Goal: Task Accomplishment & Management: Manage account settings

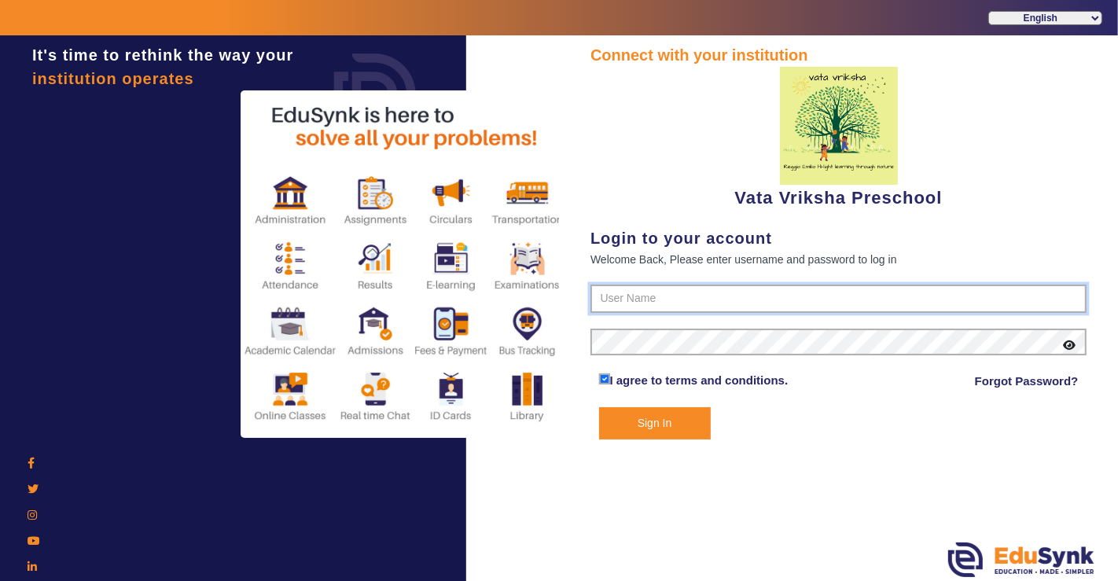
click at [652, 301] on input "text" at bounding box center [839, 299] width 496 height 28
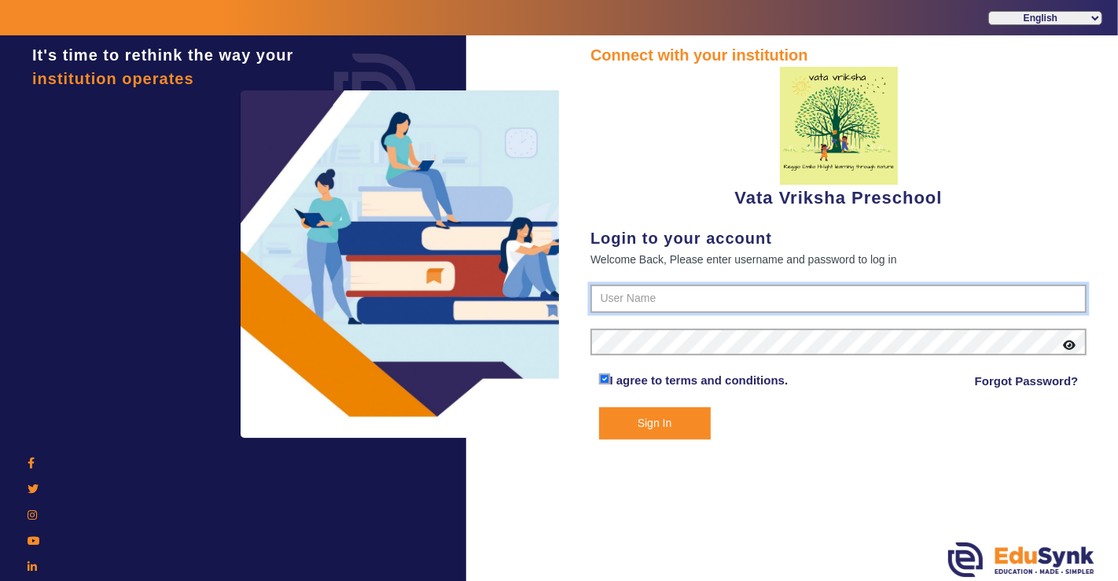
type input "9074270829"
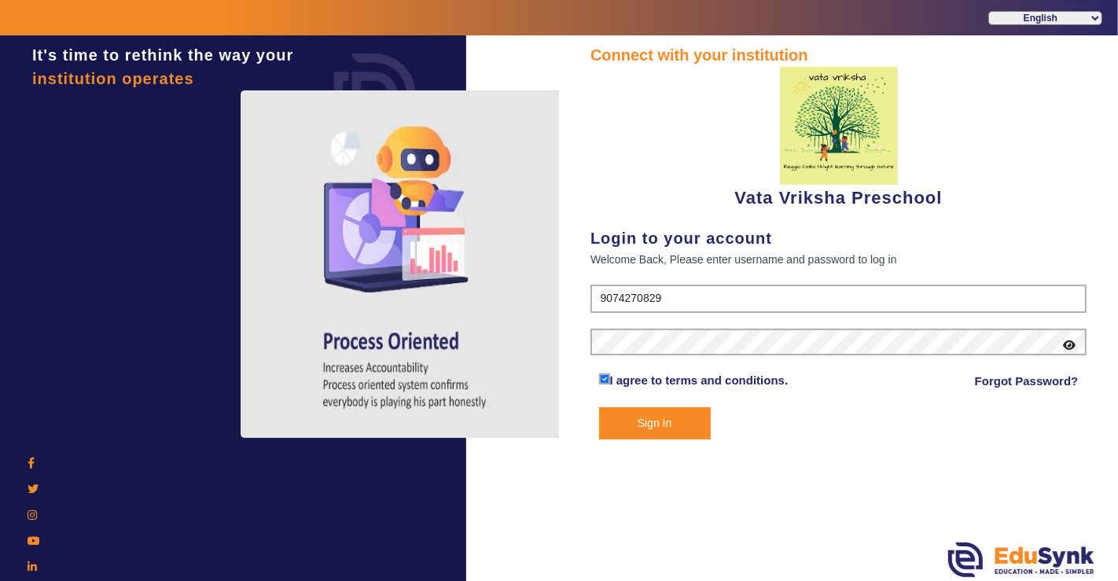
click at [672, 437] on button "Sign In" at bounding box center [655, 423] width 112 height 32
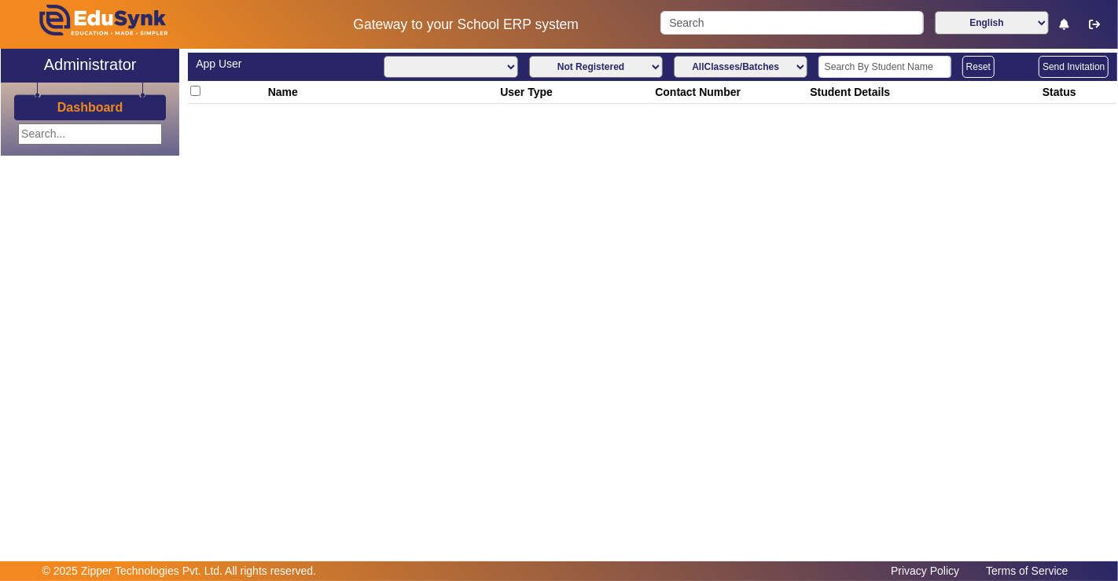
select select "All"
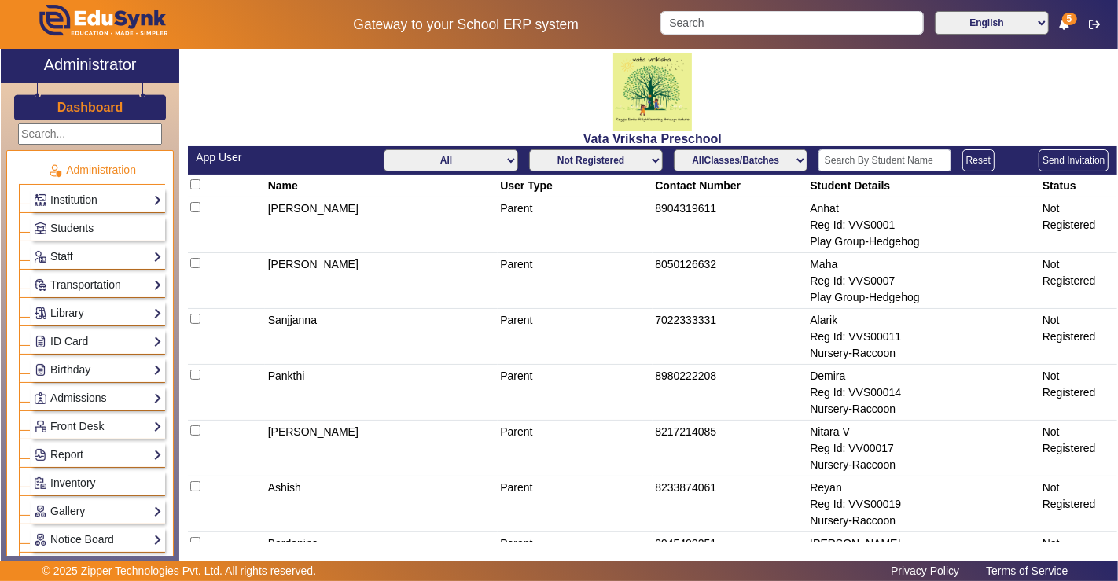
click at [79, 248] on link "Staff" at bounding box center [98, 257] width 128 height 18
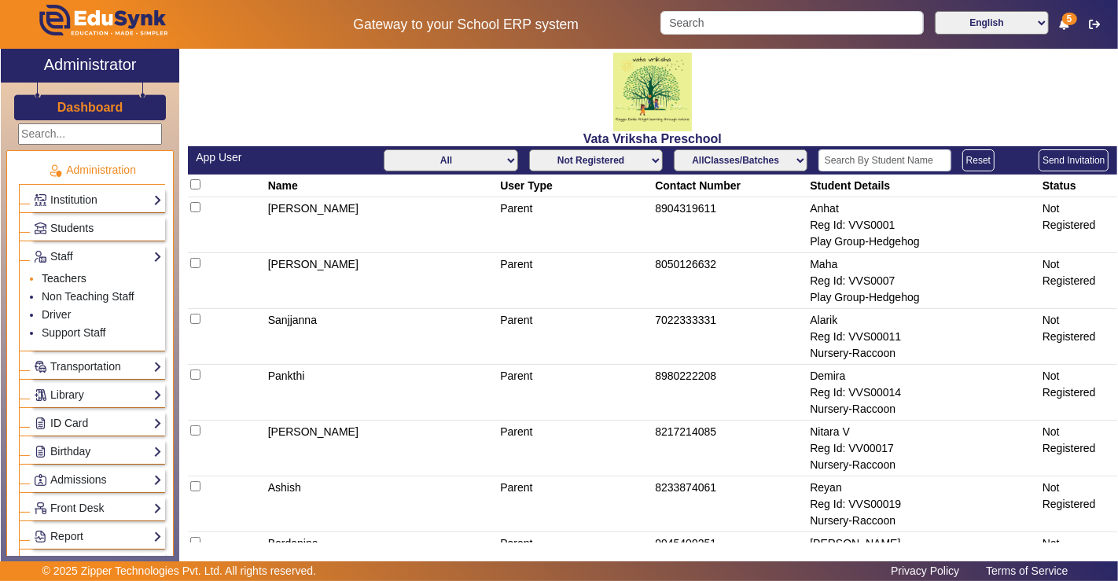
click at [70, 274] on link "Teachers" at bounding box center [64, 278] width 45 height 13
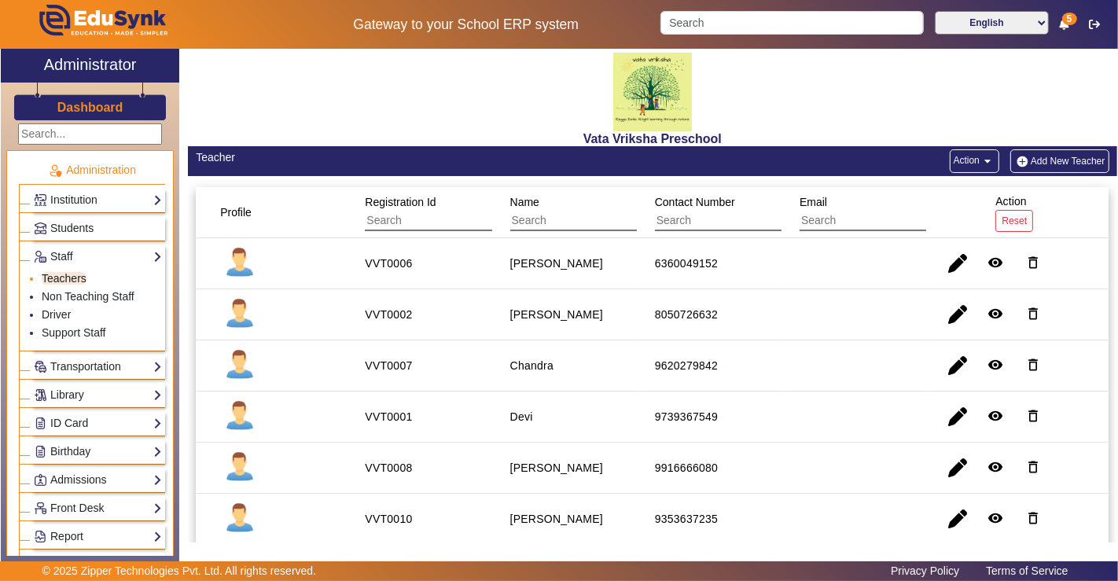
click at [72, 275] on link "Teachers" at bounding box center [64, 278] width 45 height 13
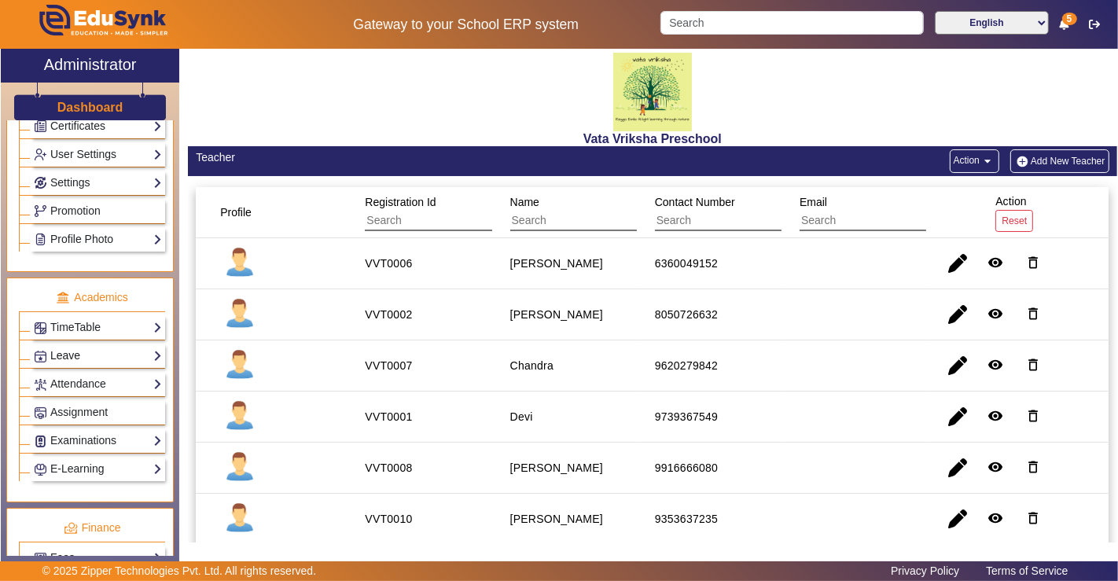
click at [75, 347] on link "Leave" at bounding box center [98, 356] width 128 height 18
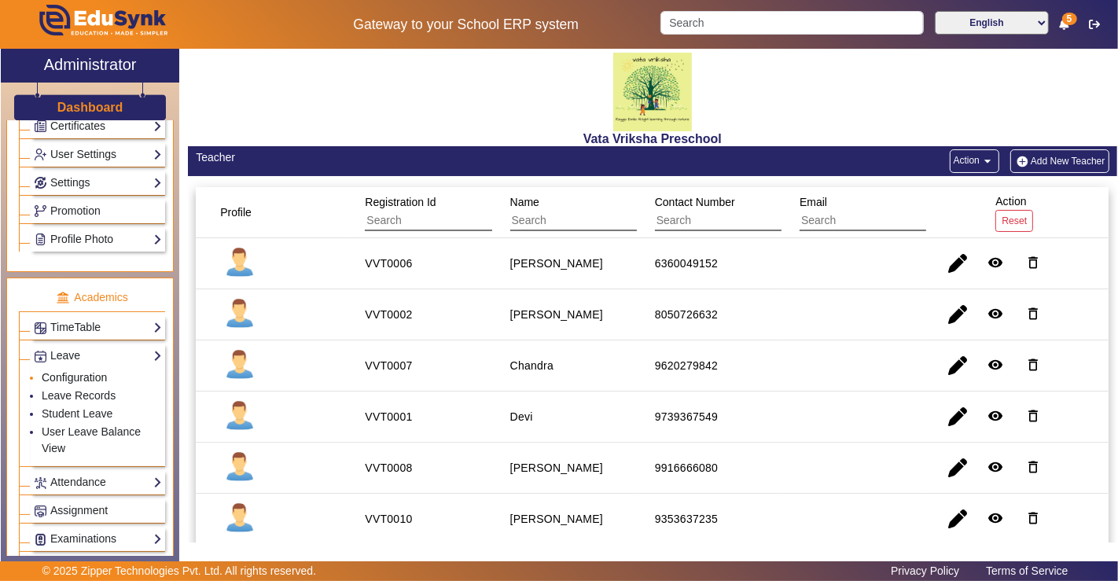
click at [68, 371] on link "Configuration" at bounding box center [74, 377] width 65 height 13
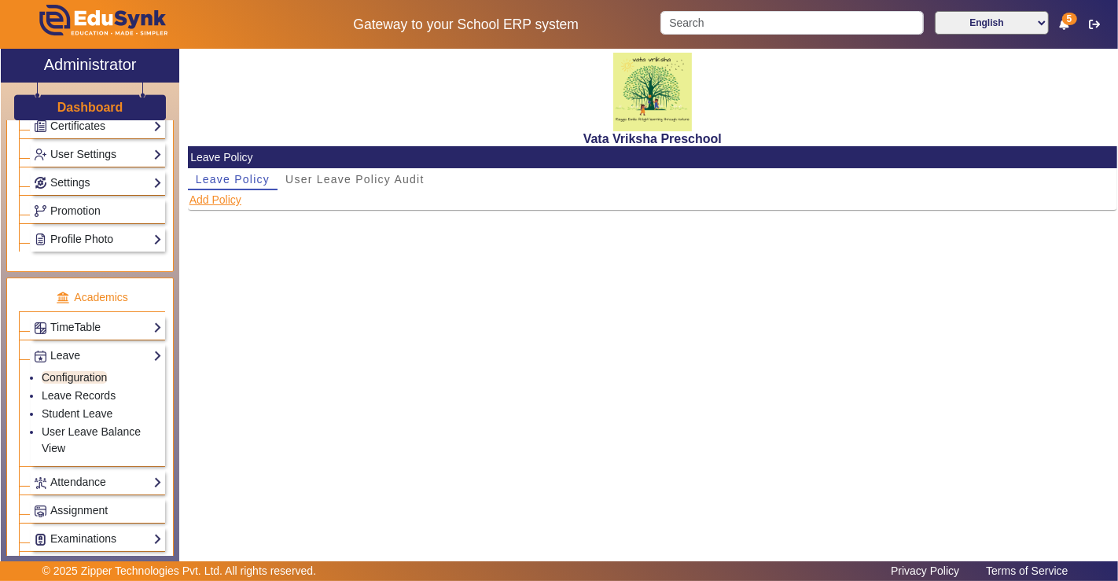
click at [192, 203] on button "Add Policy" at bounding box center [215, 200] width 55 height 20
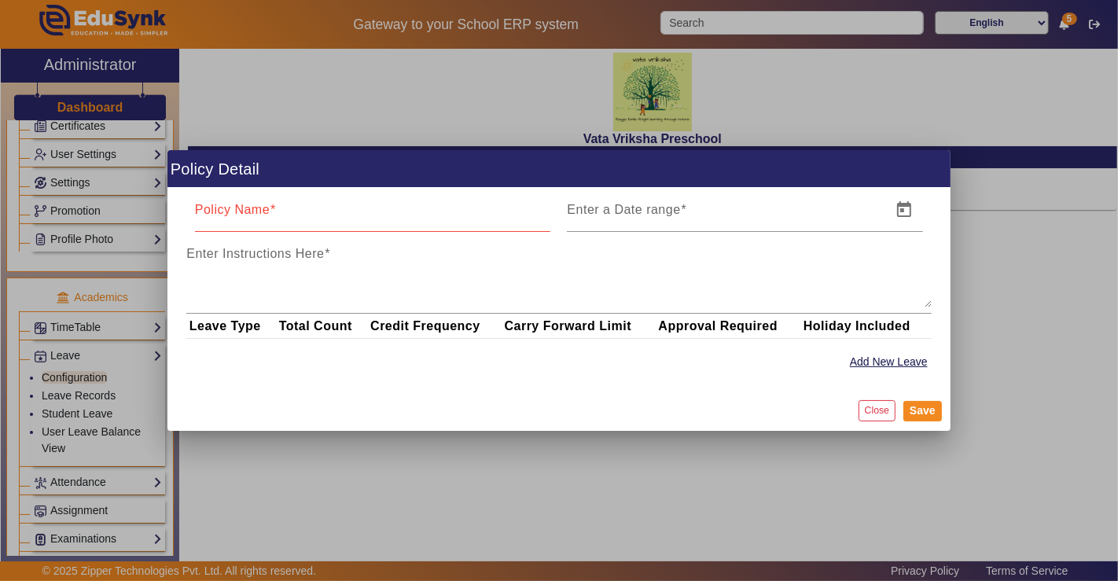
drag, startPoint x: 881, startPoint y: 412, endPoint x: 843, endPoint y: 410, distance: 37.8
click at [881, 411] on button "Close" at bounding box center [877, 410] width 37 height 21
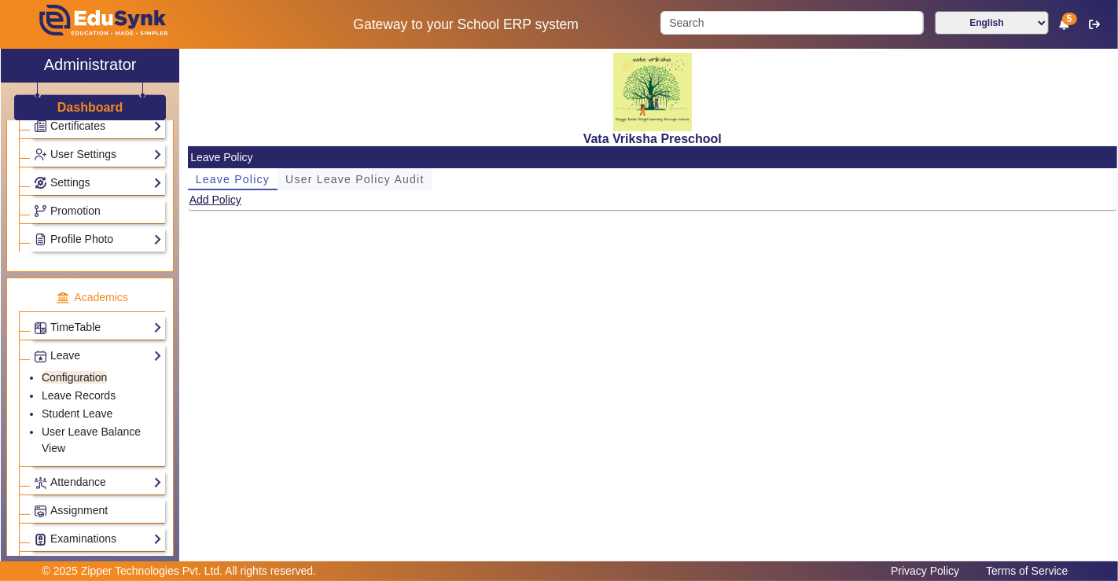
click at [328, 179] on span "User Leave Policy Audit" at bounding box center [354, 179] width 139 height 11
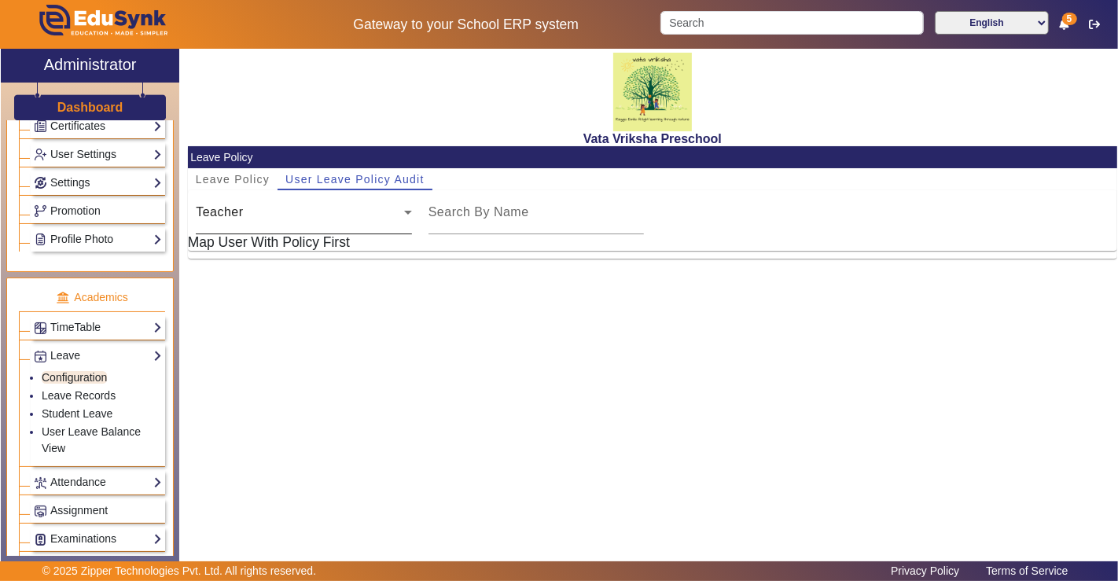
click at [315, 216] on div "Teacher" at bounding box center [300, 212] width 208 height 19
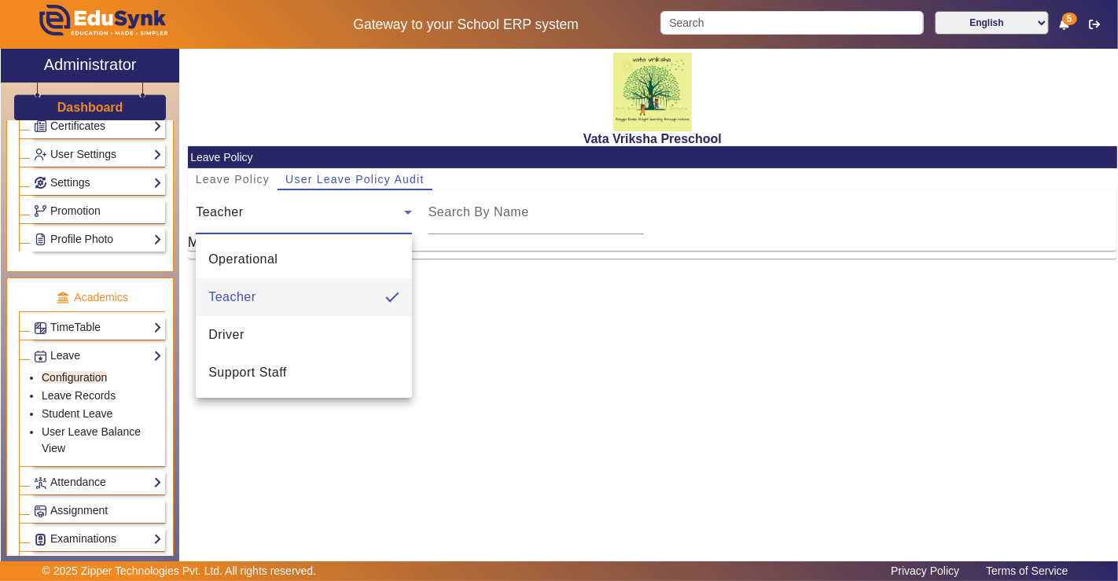
click at [315, 216] on div at bounding box center [559, 290] width 1118 height 581
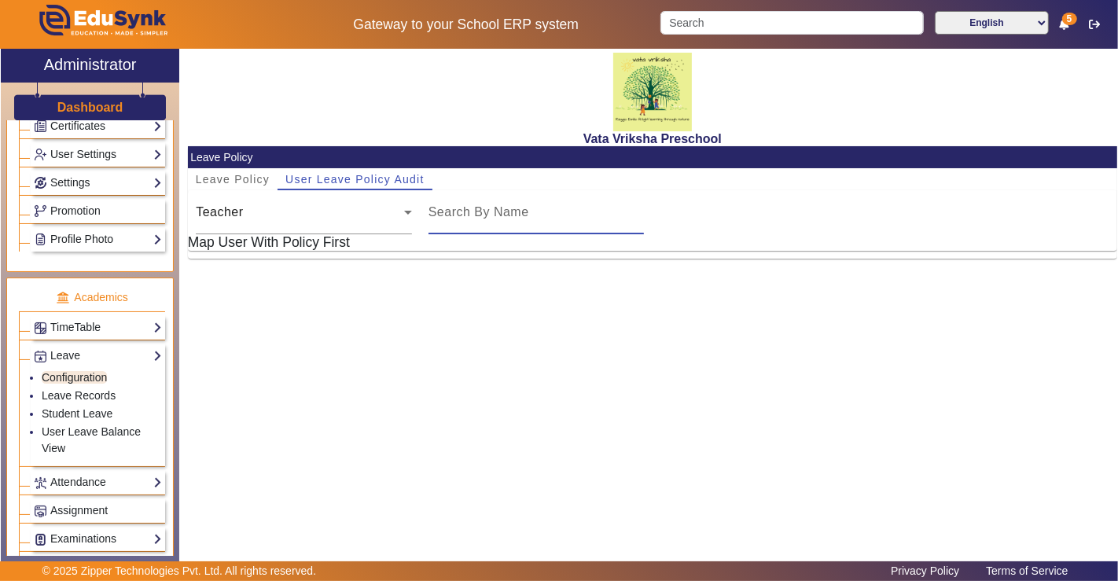
click at [503, 216] on input at bounding box center [537, 212] width 216 height 19
click at [79, 389] on link "Leave Records" at bounding box center [79, 395] width 74 height 13
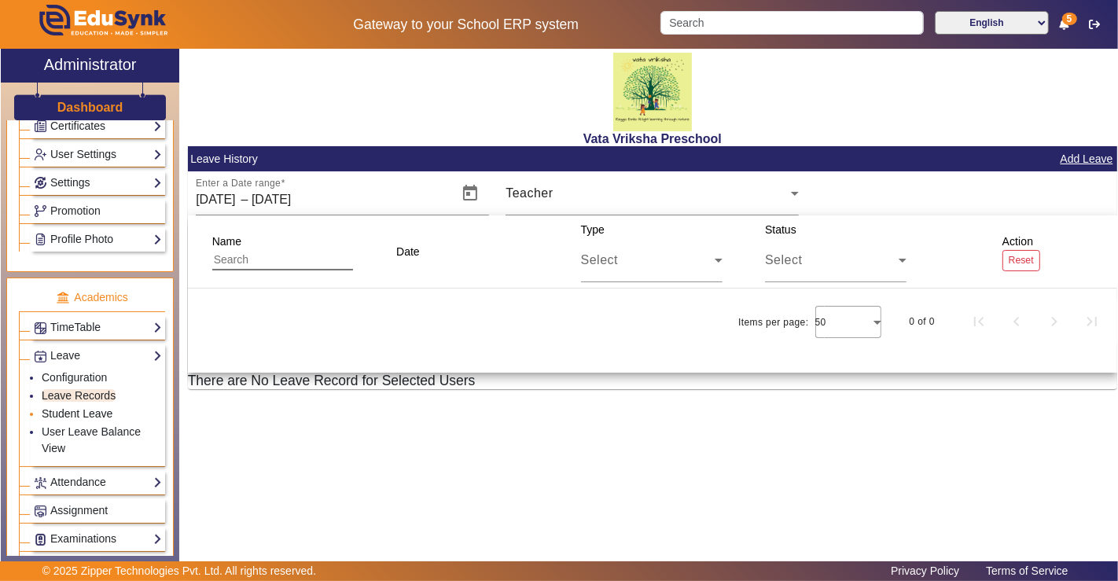
click at [79, 407] on link "Student Leave" at bounding box center [77, 413] width 71 height 13
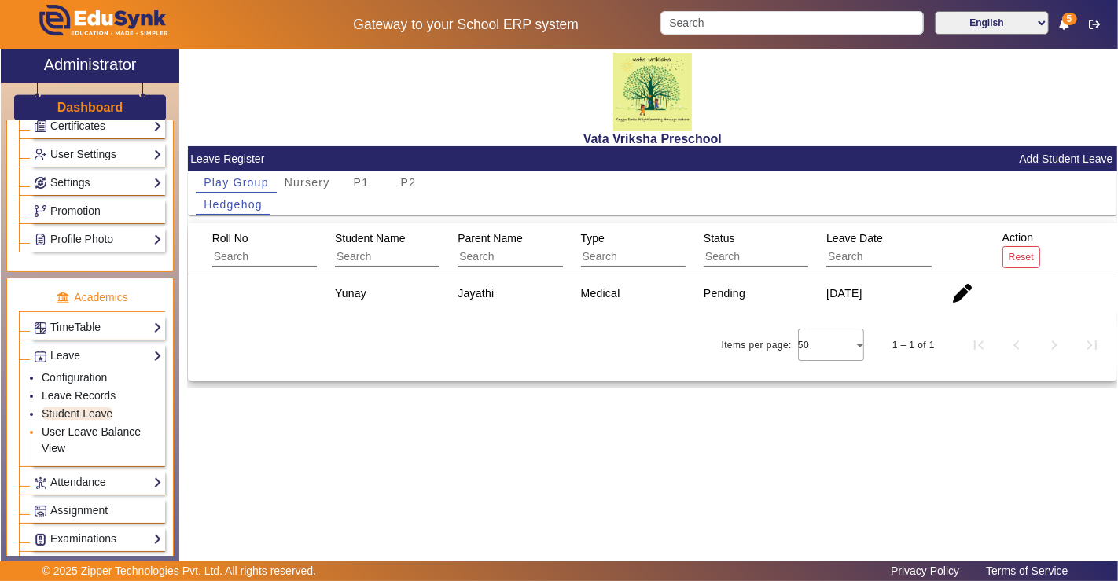
click at [85, 425] on link "User Leave Balance View" at bounding box center [91, 439] width 99 height 29
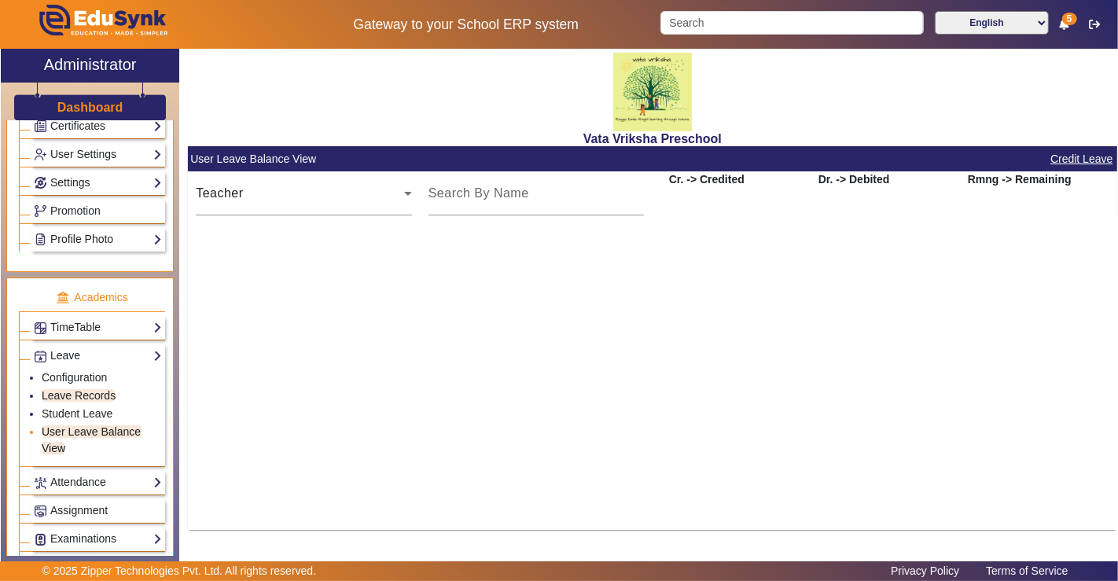
click at [47, 432] on link "User Leave Balance View" at bounding box center [91, 439] width 99 height 29
click at [73, 371] on link "Configuration" at bounding box center [74, 377] width 65 height 13
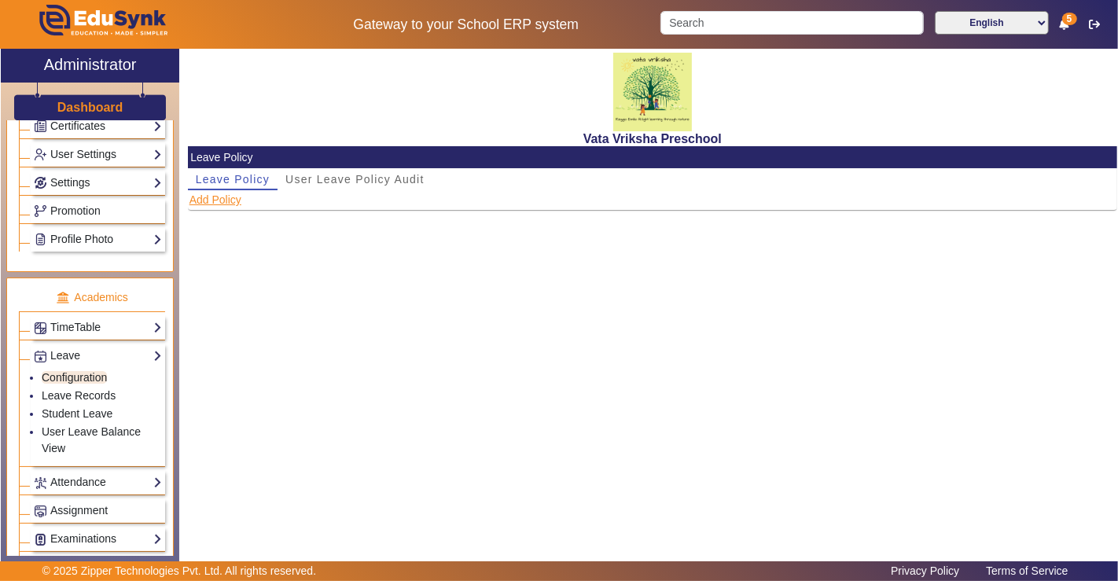
click at [226, 202] on button "Add Policy" at bounding box center [215, 200] width 55 height 20
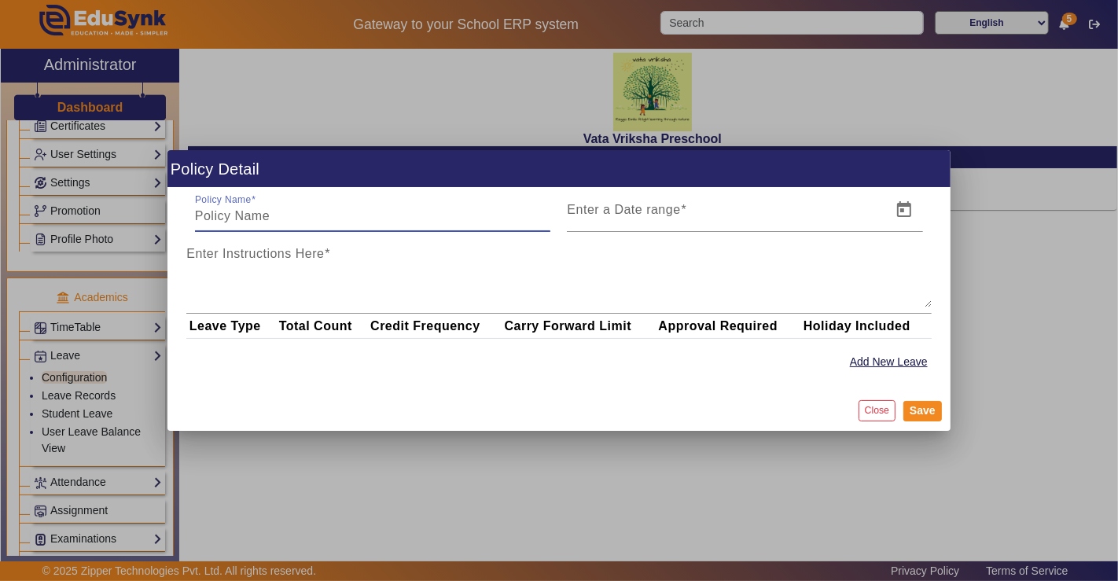
click at [226, 226] on div "Policy Name" at bounding box center [373, 210] width 356 height 44
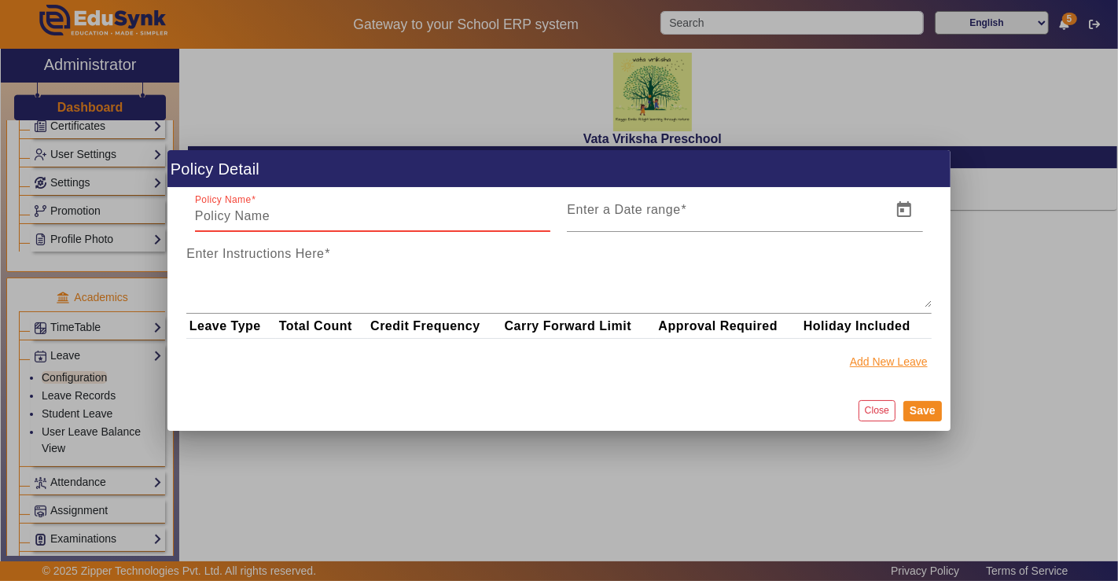
click at [891, 358] on button "Add New Leave" at bounding box center [888, 362] width 81 height 20
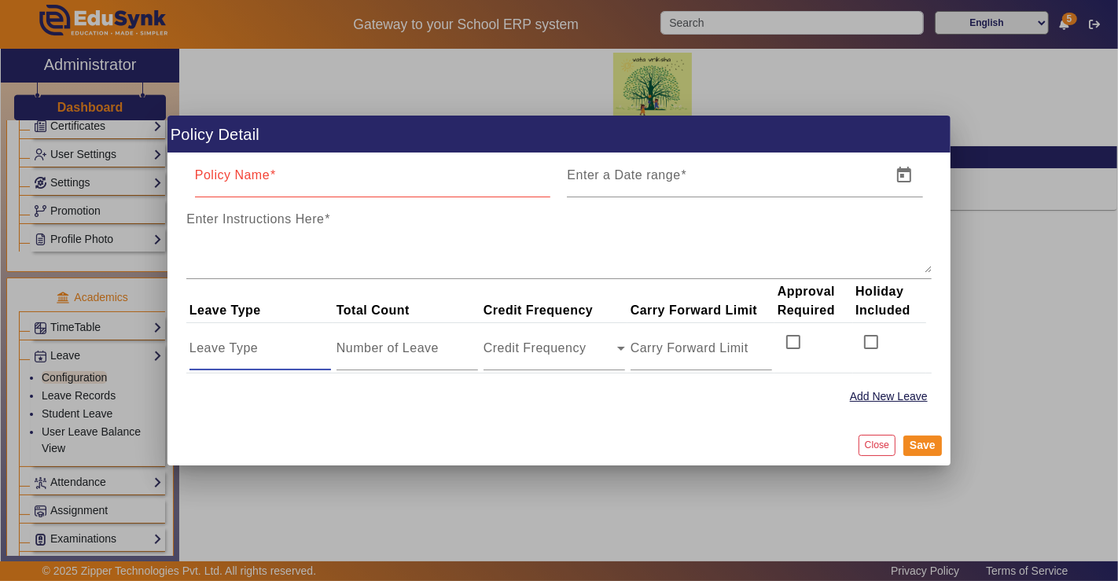
click at [251, 344] on input at bounding box center [260, 348] width 142 height 19
click at [278, 185] on input "Policy Name" at bounding box center [373, 181] width 356 height 19
type input "Teachers"
click at [701, 178] on input "text" at bounding box center [745, 181] width 154 height 19
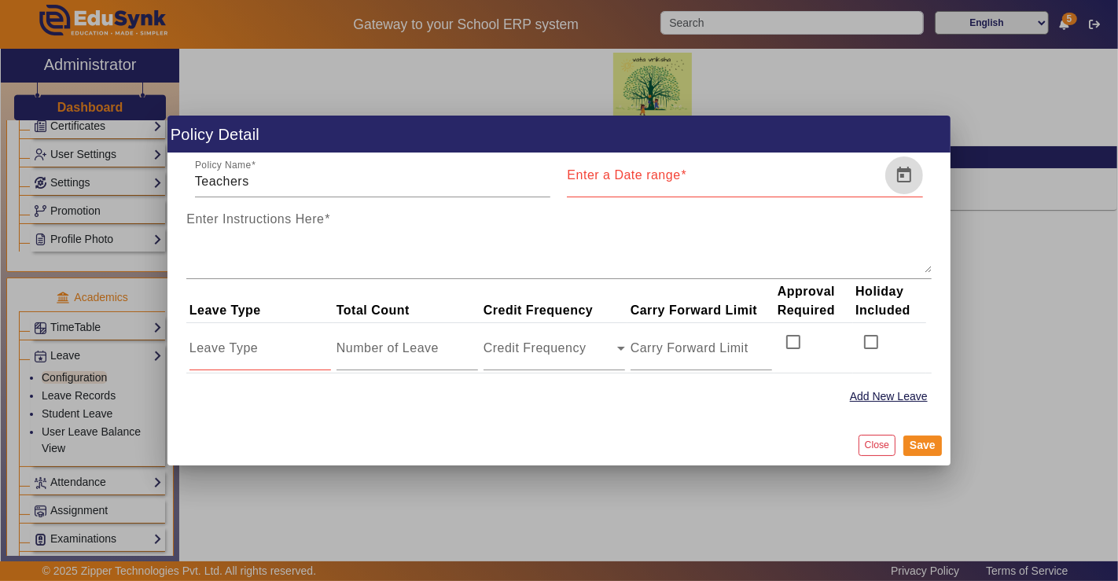
click at [907, 171] on span "Open calendar" at bounding box center [904, 175] width 38 height 38
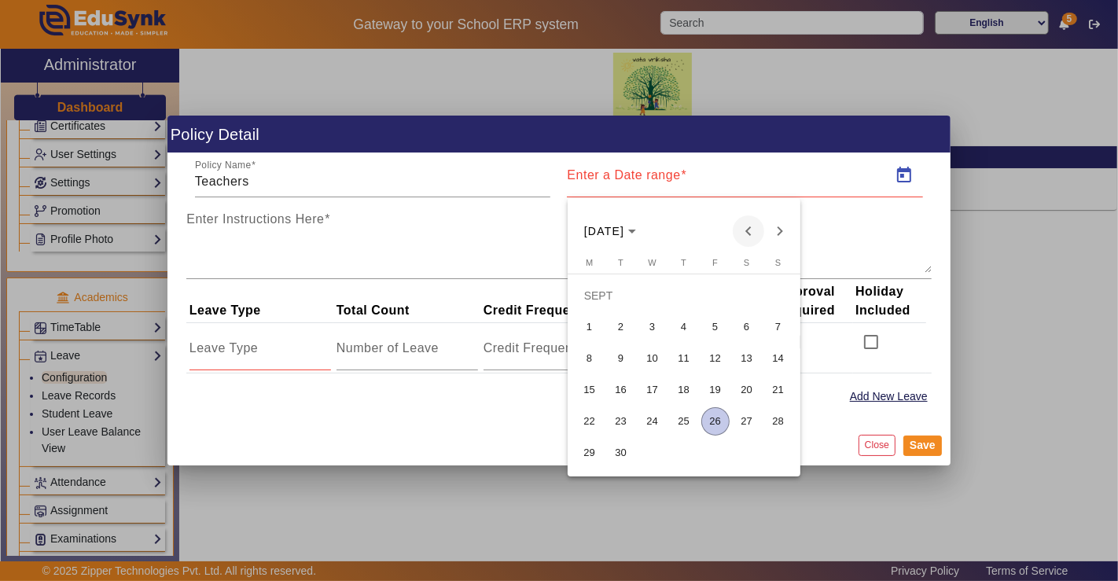
click at [757, 232] on span "Previous month" at bounding box center [748, 230] width 31 height 31
click at [787, 292] on span "1" at bounding box center [778, 295] width 28 height 28
type input "[DATE]"
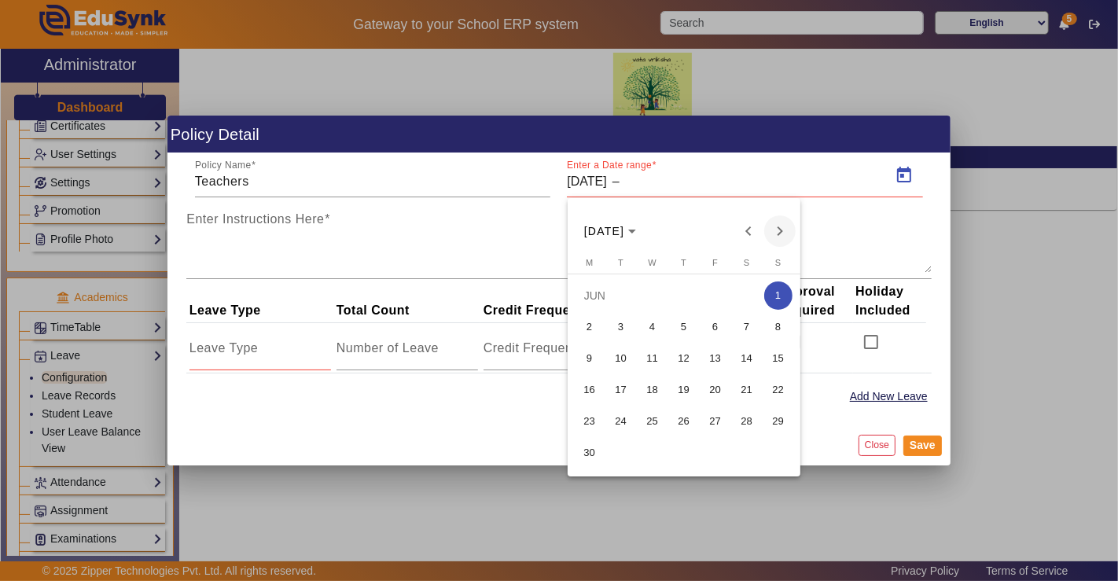
click at [782, 237] on span "Next month" at bounding box center [779, 230] width 31 height 31
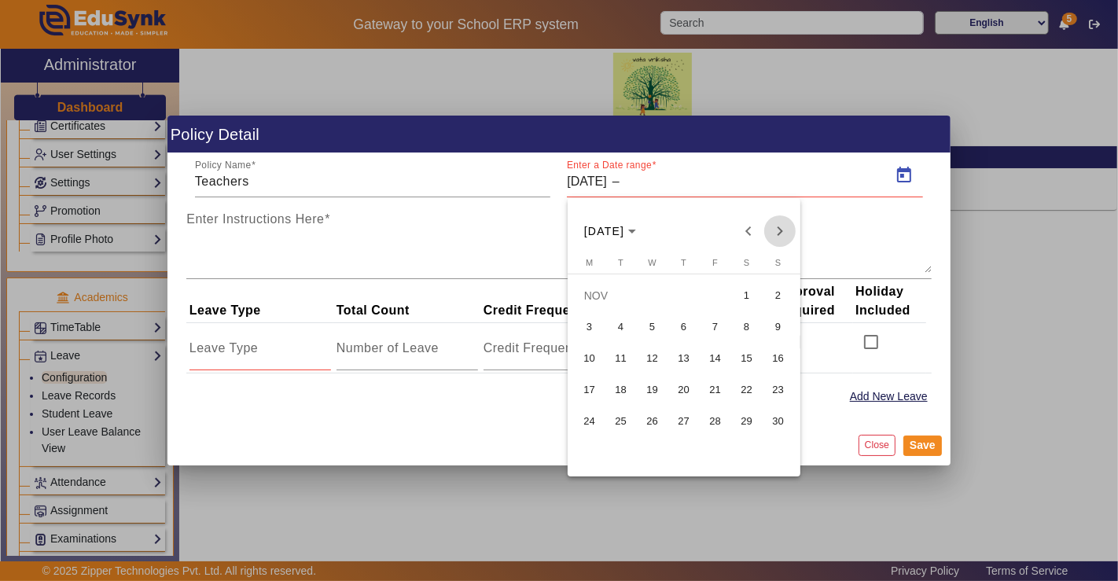
click at [782, 237] on span "Next month" at bounding box center [779, 230] width 31 height 31
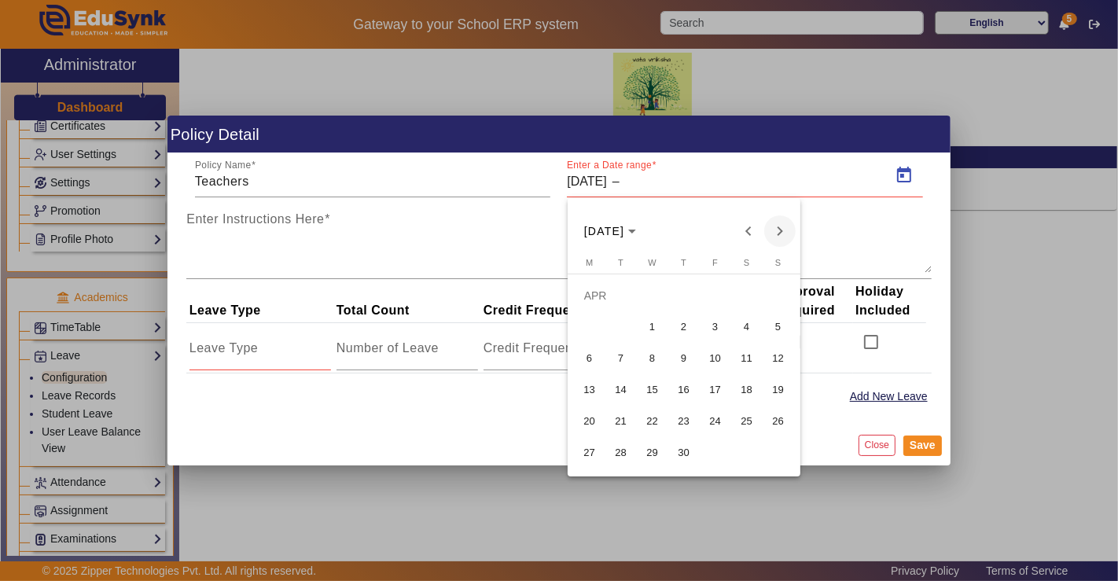
click at [782, 237] on span "Next month" at bounding box center [779, 230] width 31 height 31
click at [774, 420] on span "31" at bounding box center [778, 421] width 28 height 28
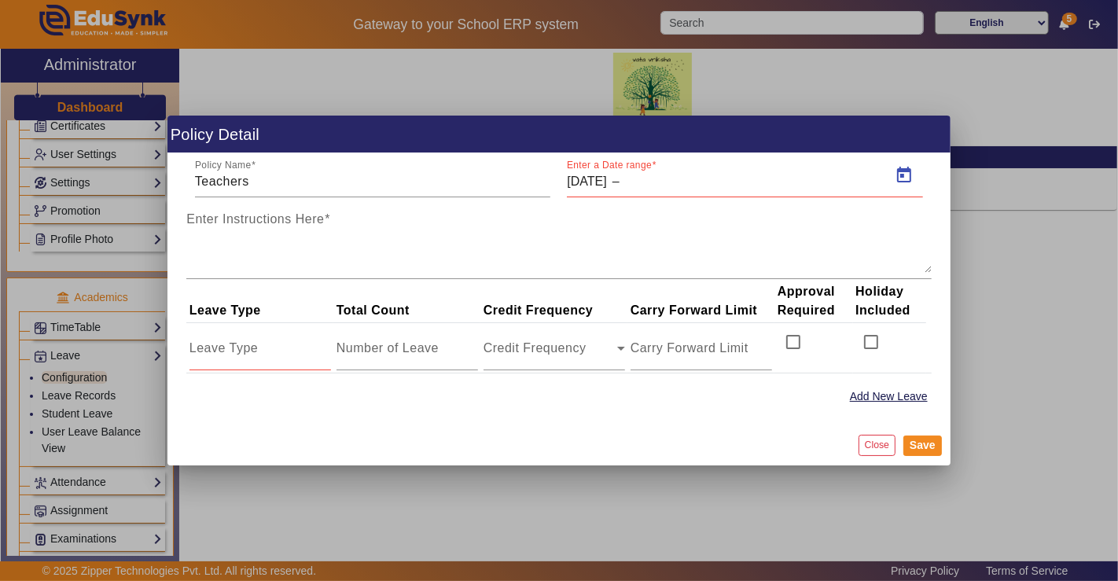
type input "[DATE]"
click at [553, 414] on mat-dialog-content "Policy Name Enter a Date range [DATE] [DATE] – [DATE] Effective Till Enter Inst…" at bounding box center [558, 288] width 782 height 271
click at [218, 221] on mat-label "Enter Instructions Here" at bounding box center [255, 218] width 138 height 13
click at [218, 221] on textarea "Enter Instructions Here" at bounding box center [558, 244] width 745 height 57
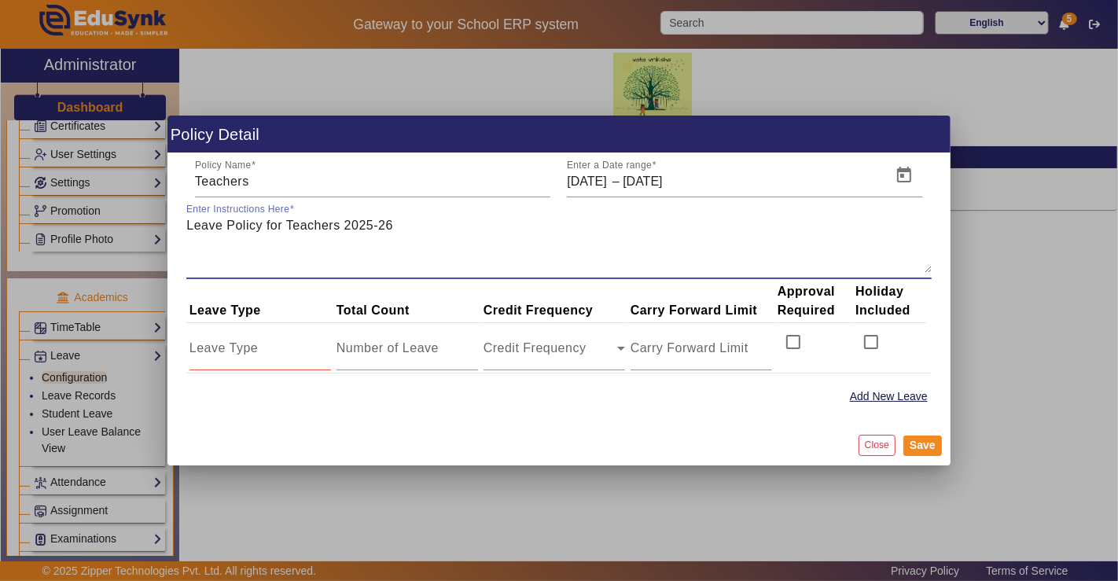
type textarea "Leave Policy for Teachers 2025-26"
click at [234, 344] on input at bounding box center [260, 348] width 142 height 19
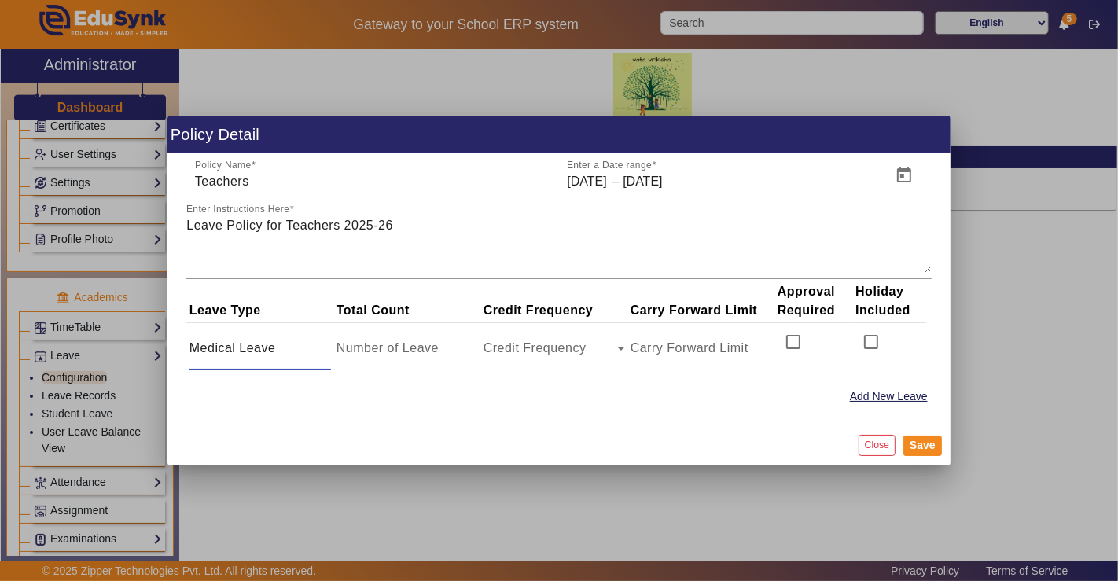
type input "Medical Leave"
click at [374, 355] on input "number" at bounding box center [408, 348] width 142 height 19
type input "8"
click at [546, 355] on span "Credit Frequency" at bounding box center [535, 347] width 103 height 13
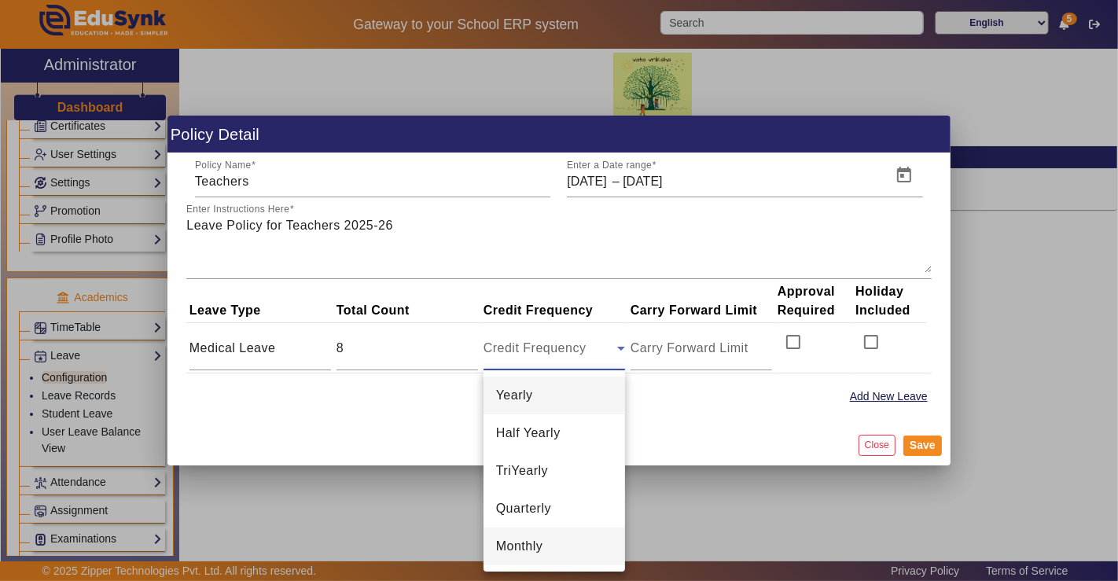
click at [514, 554] on span "Monthly" at bounding box center [519, 546] width 47 height 19
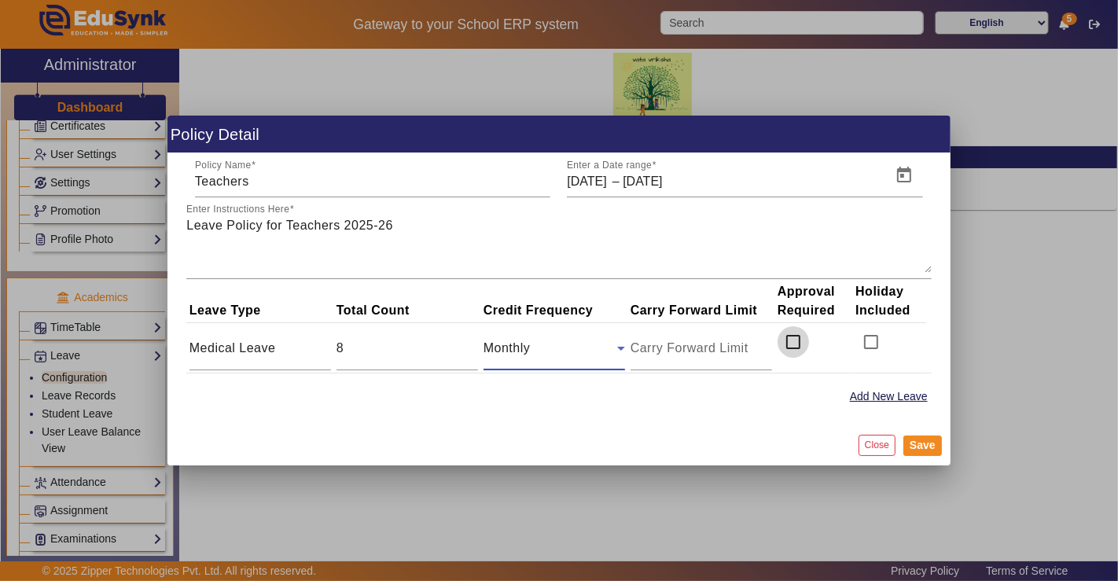
click at [794, 344] on input "checkbox" at bounding box center [793, 341] width 31 height 31
checkbox input "true"
click at [918, 443] on button "Save" at bounding box center [922, 446] width 39 height 20
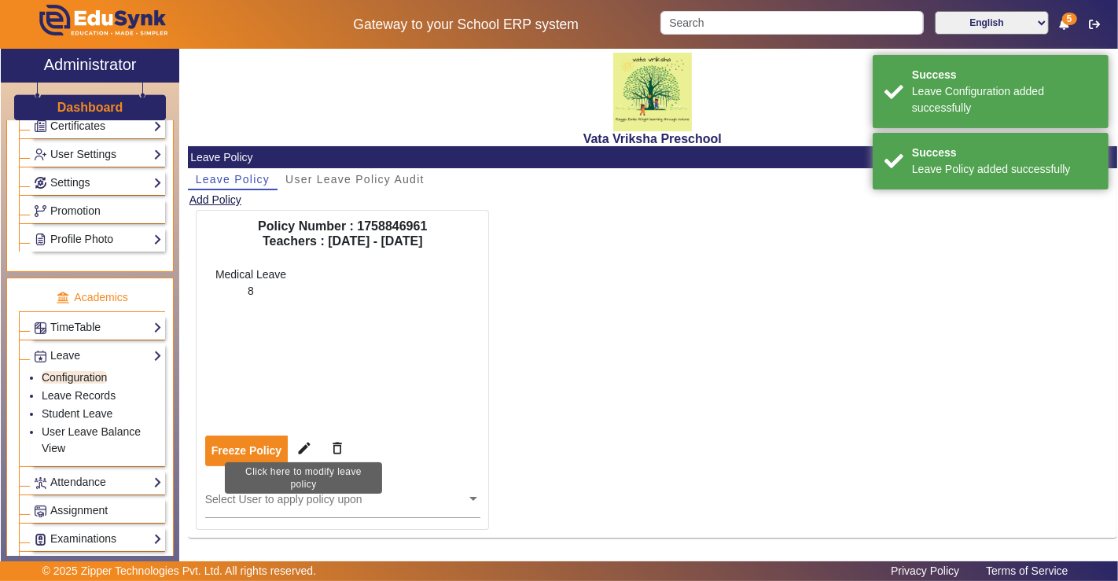
click at [300, 443] on mat-icon "edit" at bounding box center [304, 448] width 16 height 16
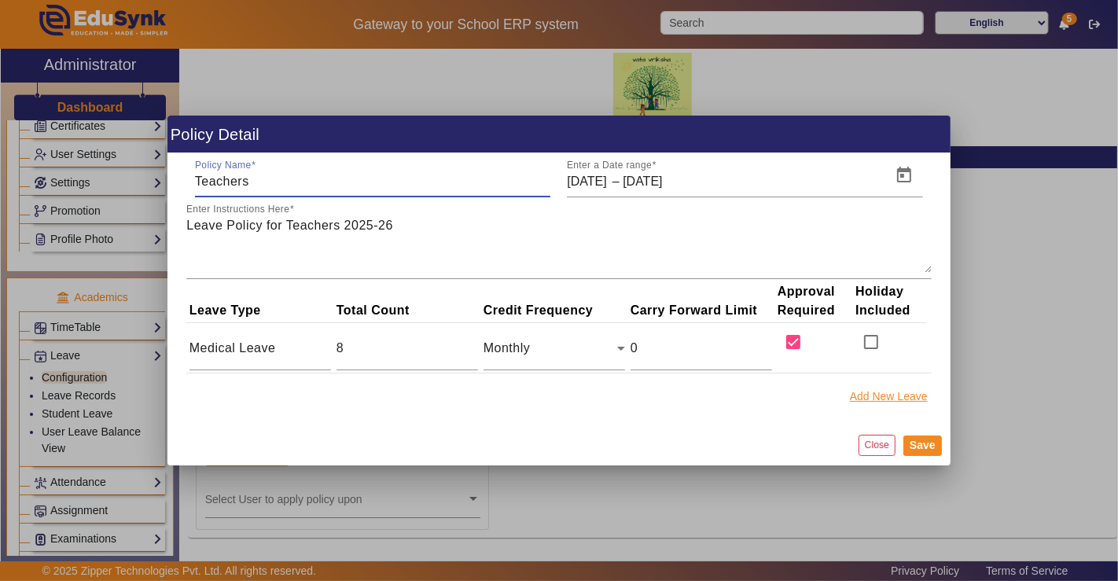
click at [896, 389] on button "Add New Leave" at bounding box center [888, 397] width 81 height 20
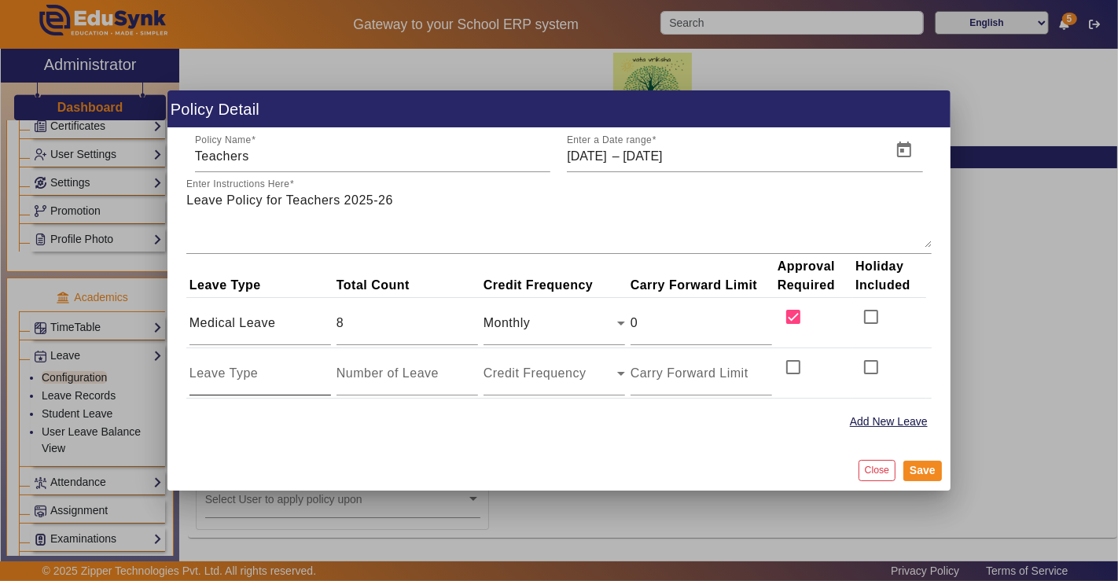
click at [219, 378] on input at bounding box center [260, 373] width 142 height 19
type input "Annual Leave"
type input "14"
click at [527, 370] on span "Credit Frequency" at bounding box center [535, 372] width 103 height 13
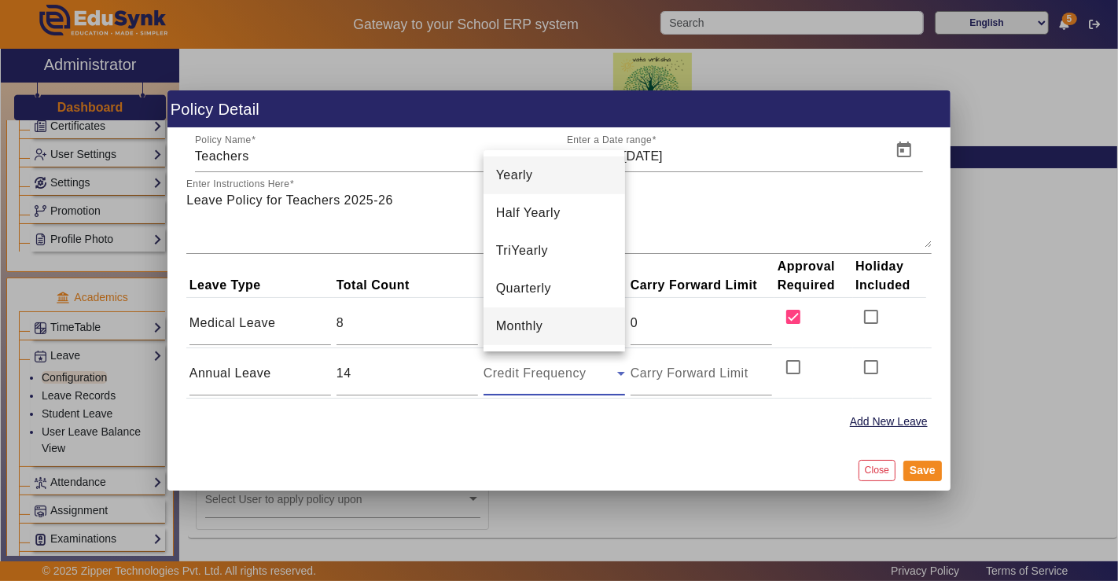
click at [544, 333] on mat-option "Monthly" at bounding box center [555, 326] width 142 height 38
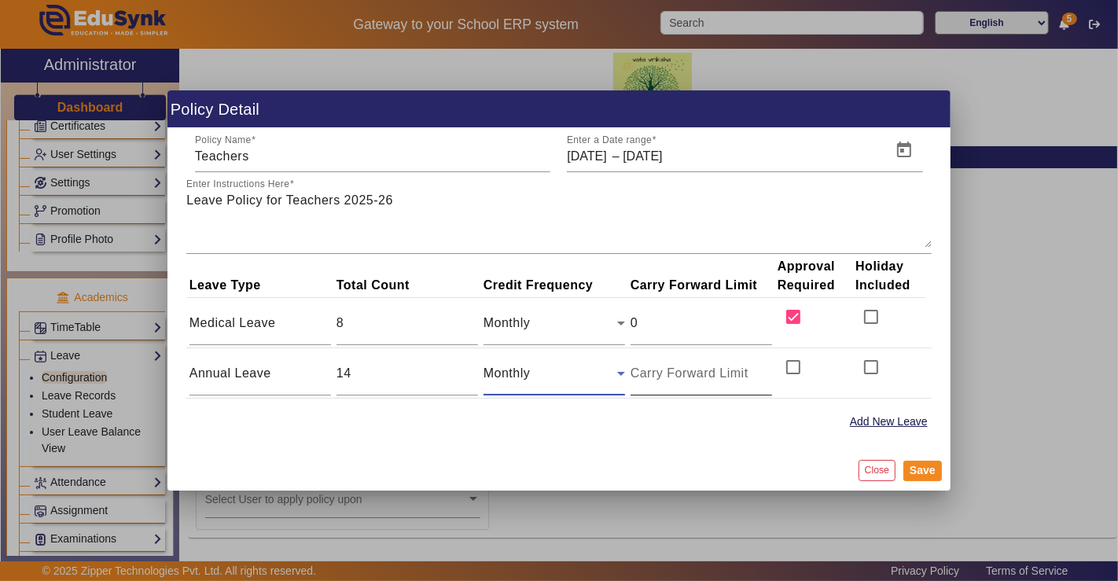
click at [725, 374] on input "number" at bounding box center [702, 373] width 142 height 19
click at [790, 370] on input "checkbox" at bounding box center [793, 366] width 31 height 31
checkbox input "true"
click at [864, 423] on button "Add New Leave" at bounding box center [888, 422] width 81 height 20
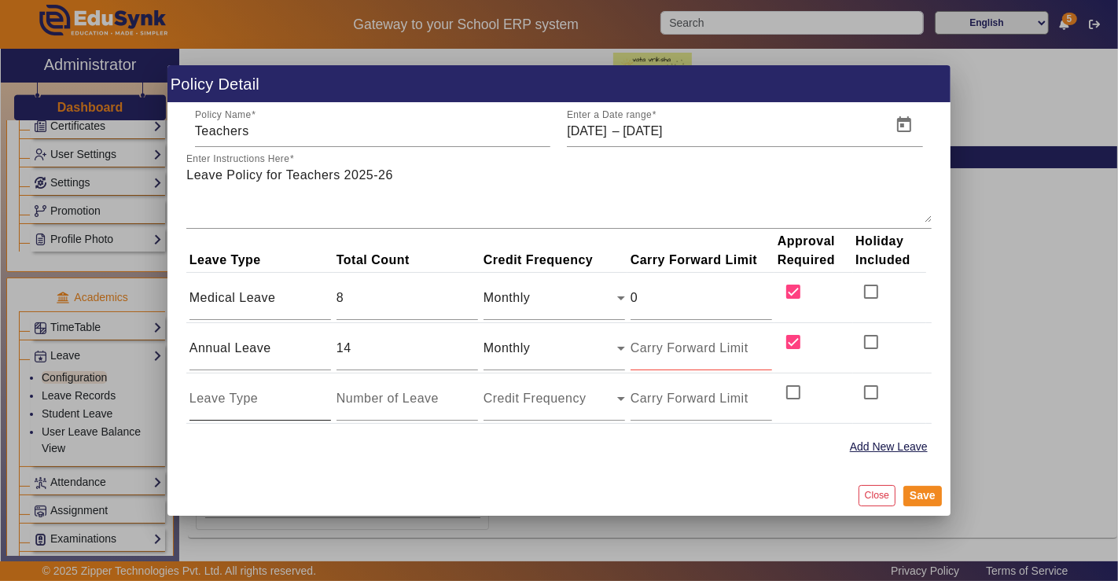
click at [222, 402] on input at bounding box center [260, 398] width 142 height 19
type input "Emergency Leave"
type input "3"
click at [554, 410] on div "Credit Frequency" at bounding box center [555, 399] width 142 height 44
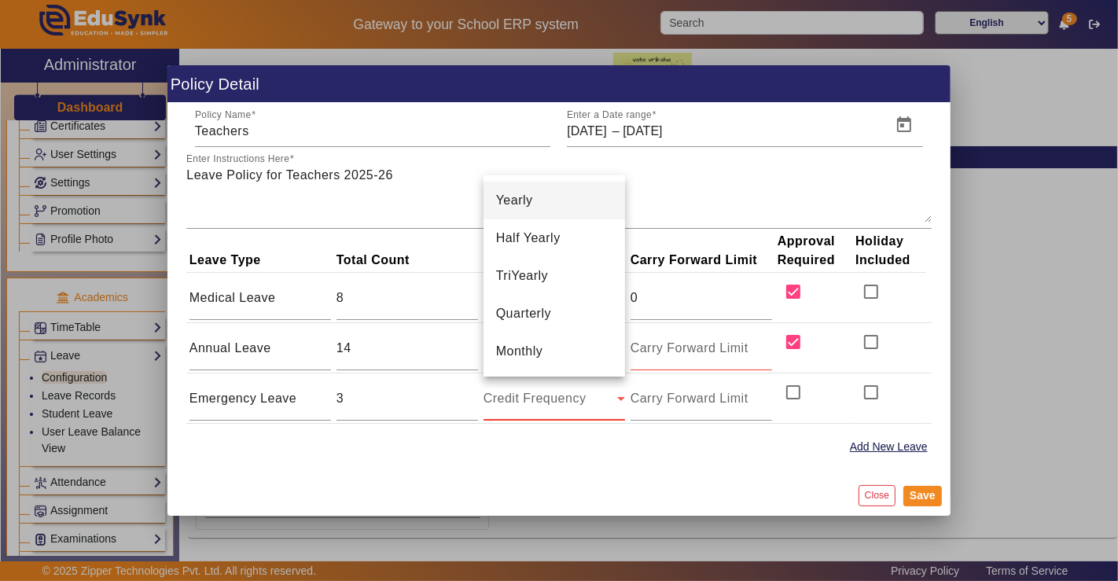
click at [557, 192] on mat-option "Yearly" at bounding box center [555, 201] width 142 height 38
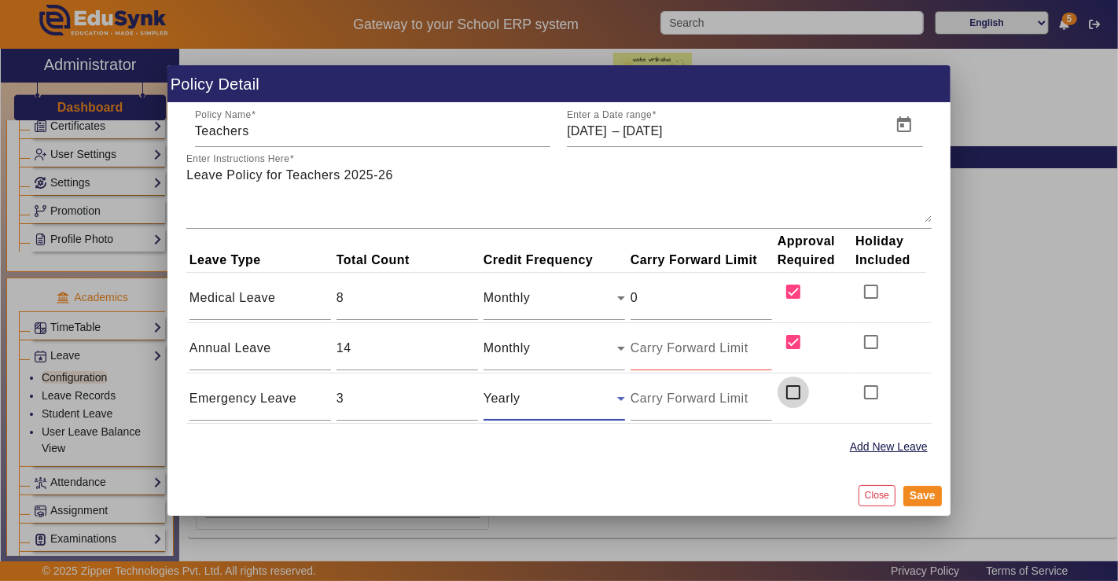
click at [800, 399] on input "checkbox" at bounding box center [793, 392] width 31 height 31
checkbox input "true"
click at [676, 392] on input "number" at bounding box center [702, 398] width 142 height 19
click at [662, 340] on input "number" at bounding box center [702, 348] width 142 height 19
click at [674, 457] on div "Add New Leave" at bounding box center [558, 447] width 745 height 24
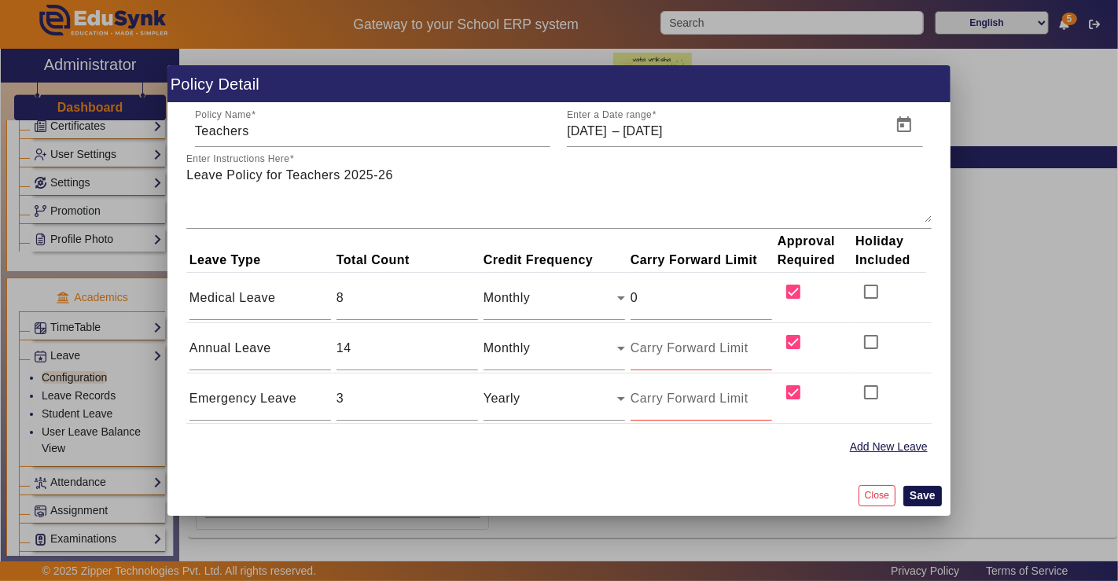
click at [917, 491] on button "Save" at bounding box center [922, 496] width 39 height 20
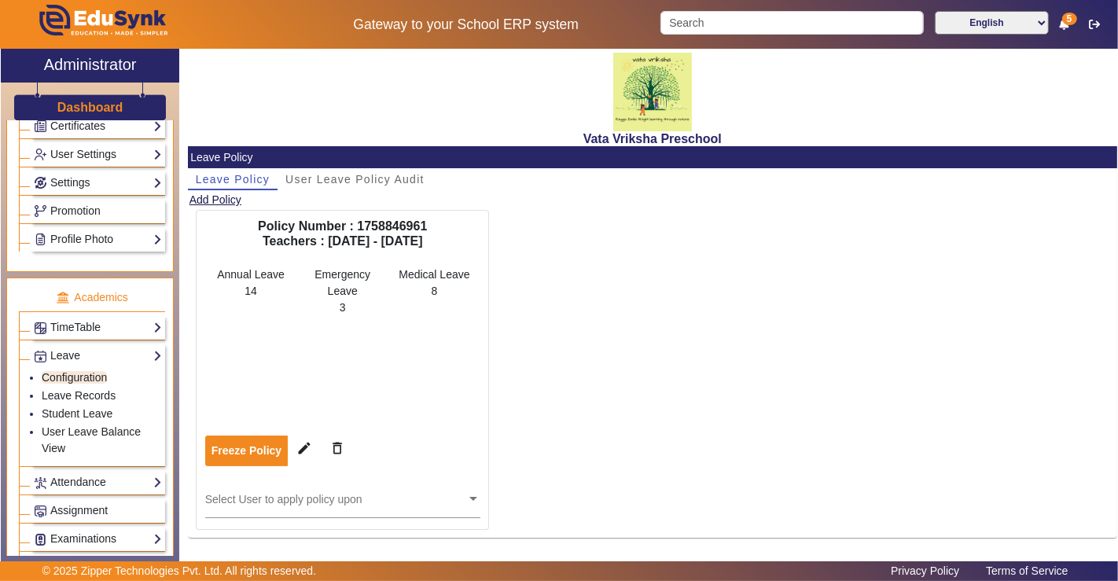
scroll to position [2, 0]
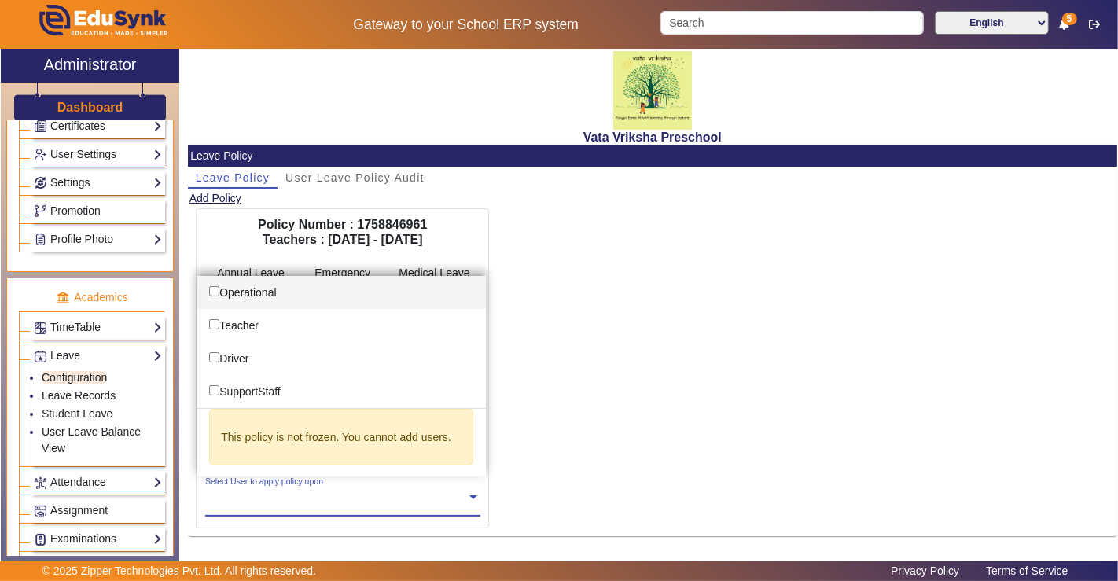
click at [258, 500] on input "text" at bounding box center [335, 497] width 261 height 15
click at [252, 502] on input "text" at bounding box center [335, 497] width 261 height 15
click at [541, 459] on div "Policy Number : 1758846961 Teachers : [DATE] - [DATE] Annual Leave 14 Emergency…" at bounding box center [652, 371] width 929 height 327
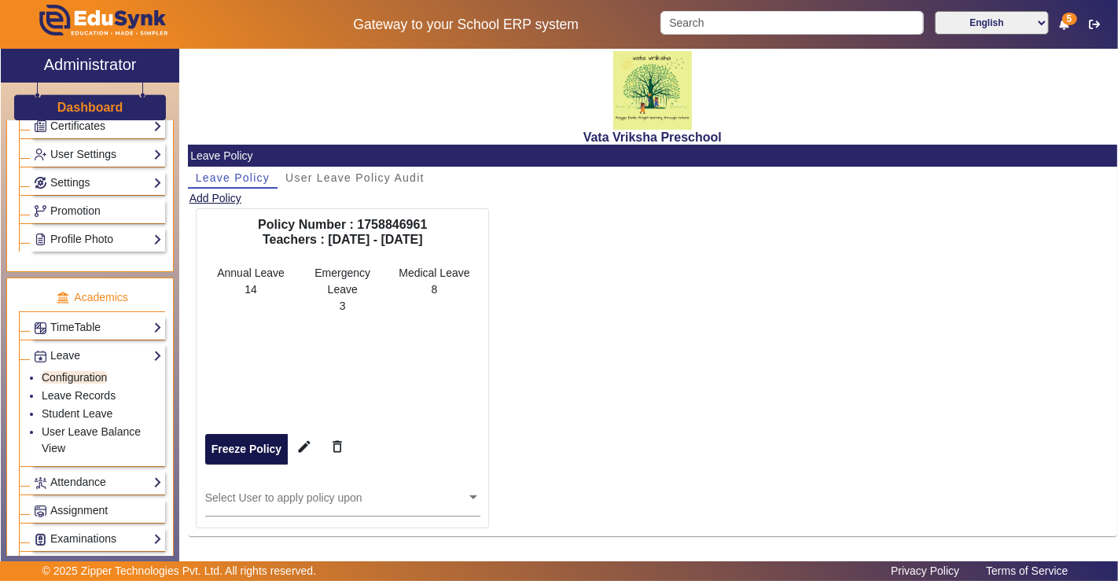
click at [261, 446] on button "Freeze Policy" at bounding box center [246, 449] width 83 height 31
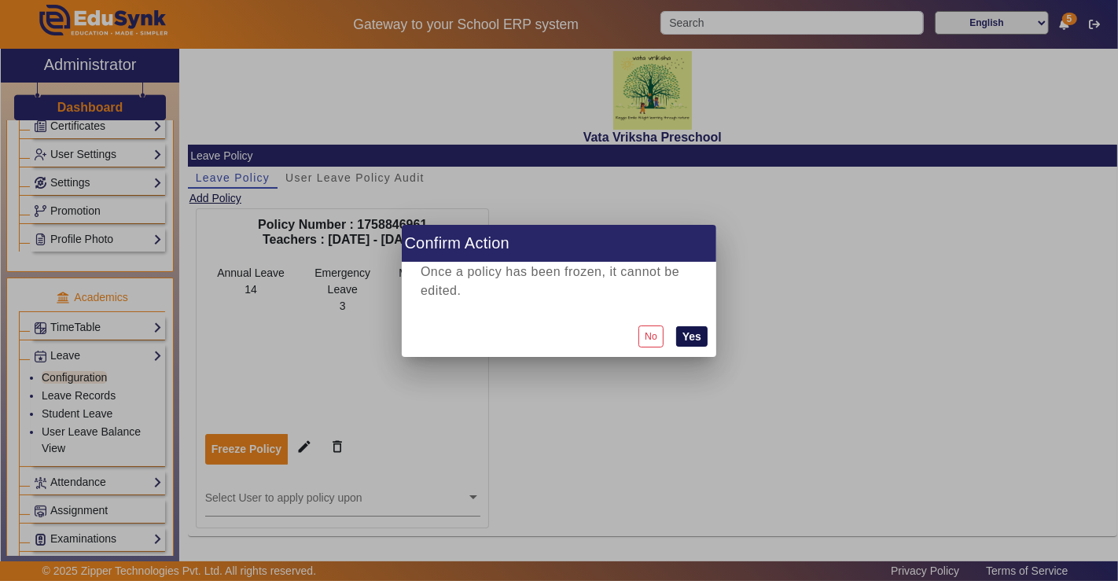
click at [682, 338] on button "Yes" at bounding box center [691, 336] width 31 height 20
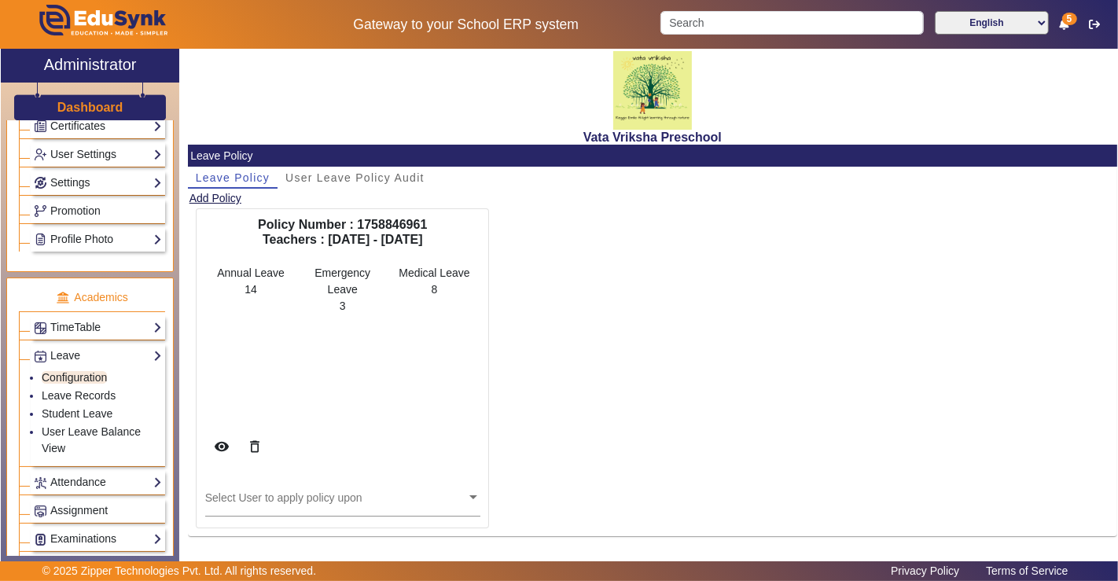
click at [349, 495] on input "text" at bounding box center [335, 497] width 261 height 15
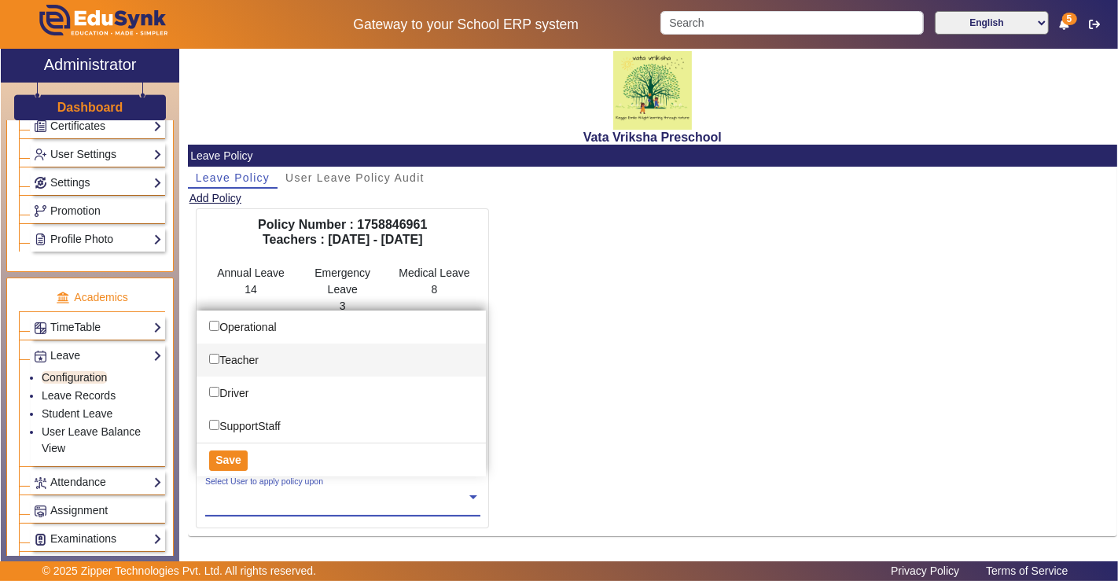
click at [215, 355] on input "Options List" at bounding box center [214, 359] width 10 height 10
checkbox input "true"
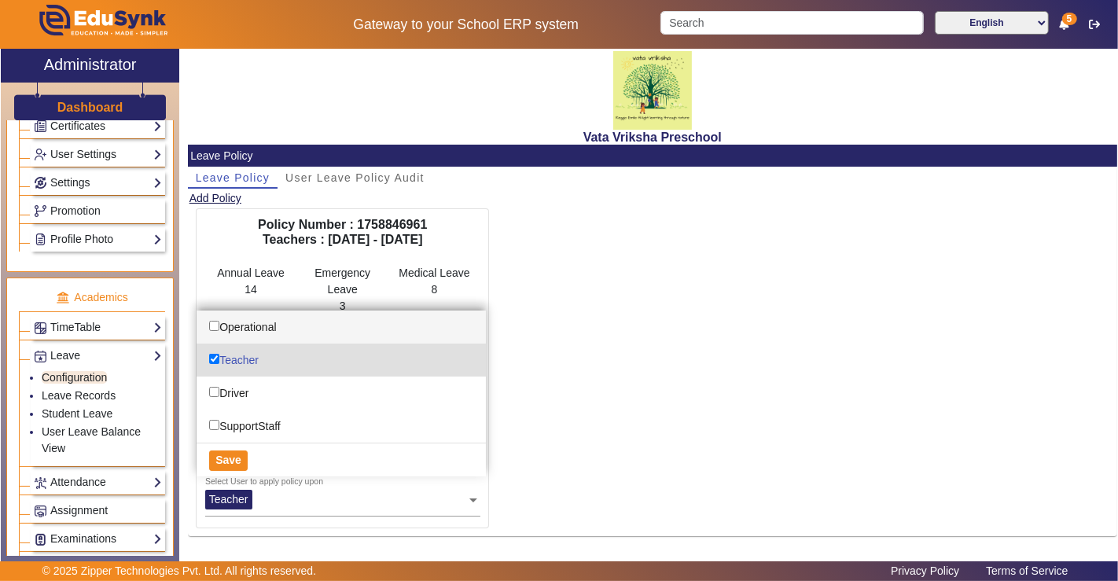
click at [213, 323] on input "Options List" at bounding box center [214, 326] width 10 height 10
checkbox input "true"
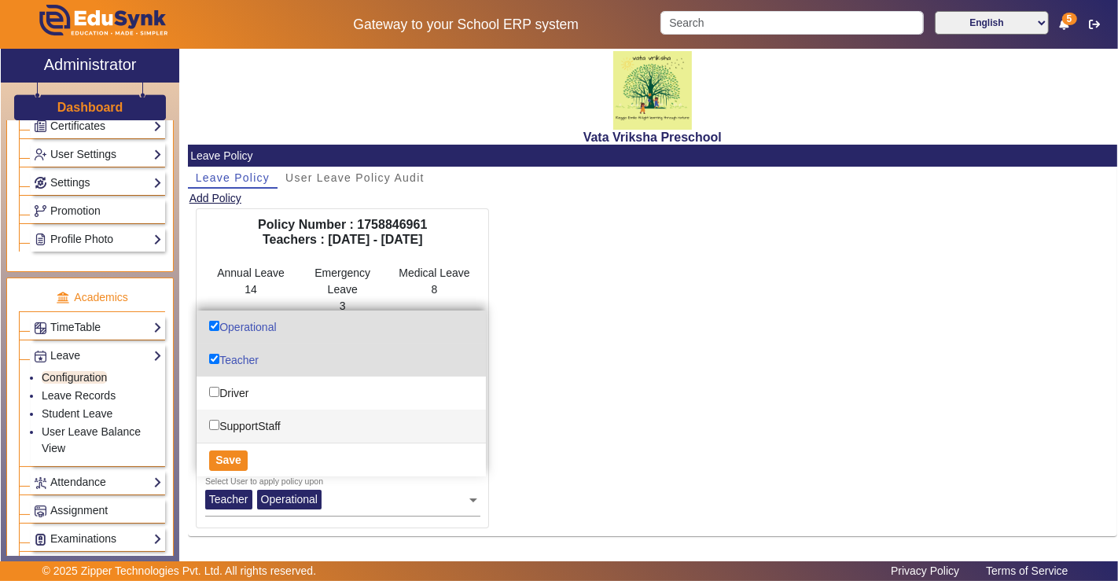
click at [215, 420] on input "Options List" at bounding box center [214, 425] width 10 height 10
checkbox input "true"
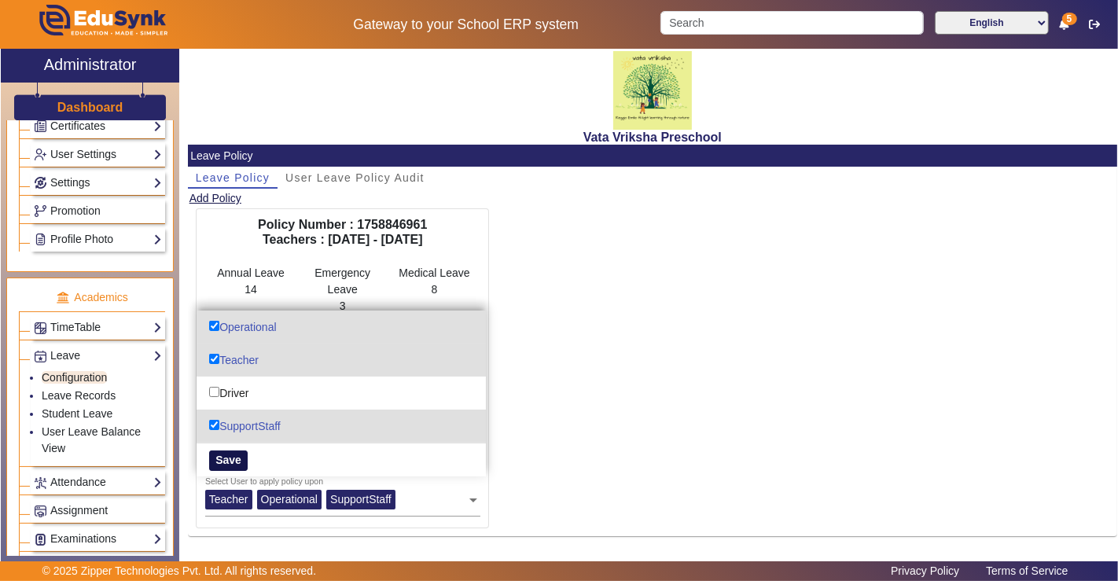
click at [226, 454] on button "Save" at bounding box center [228, 461] width 39 height 20
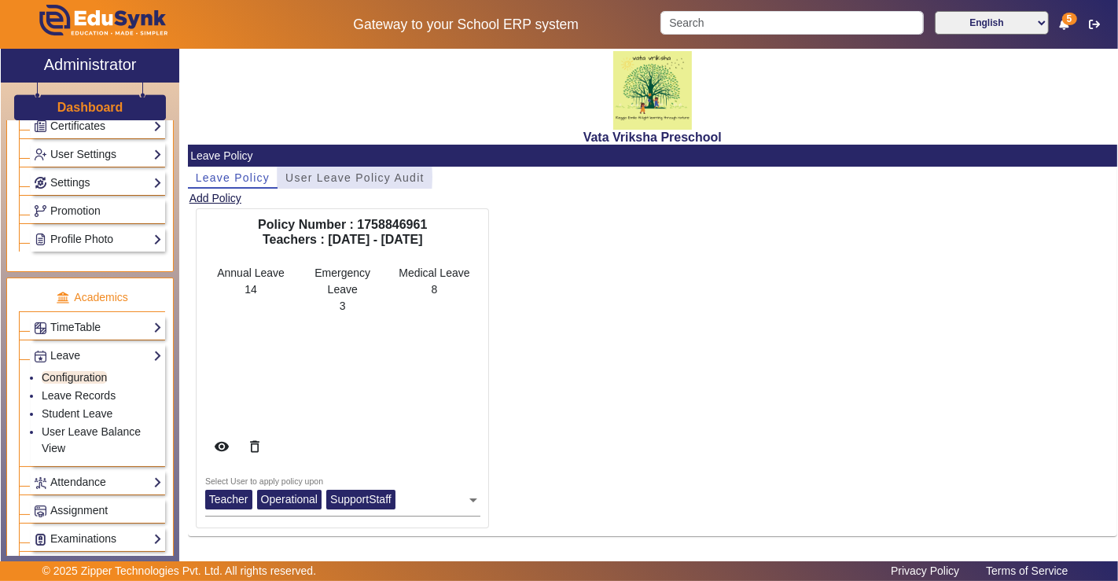
click at [304, 176] on span "User Leave Policy Audit" at bounding box center [354, 177] width 139 height 11
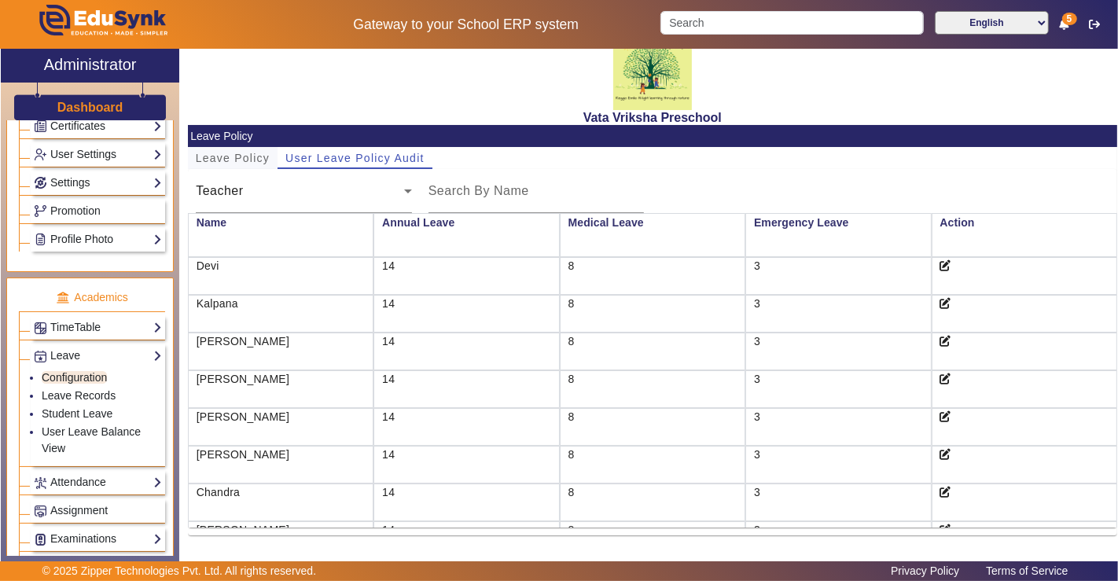
click at [252, 155] on span "Leave Policy" at bounding box center [233, 158] width 74 height 11
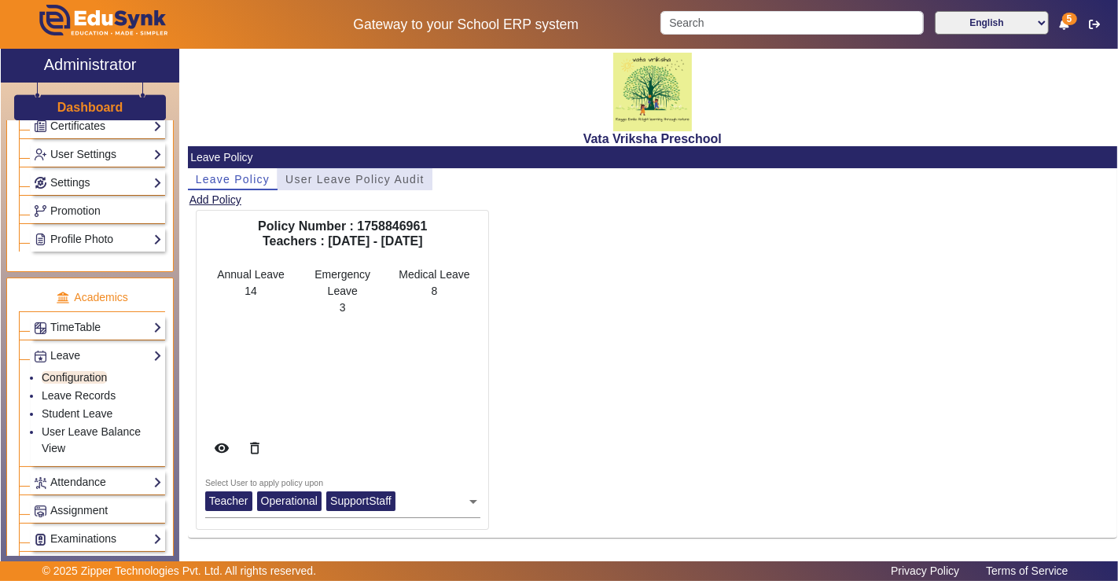
click at [310, 175] on span "User Leave Policy Audit" at bounding box center [354, 179] width 139 height 11
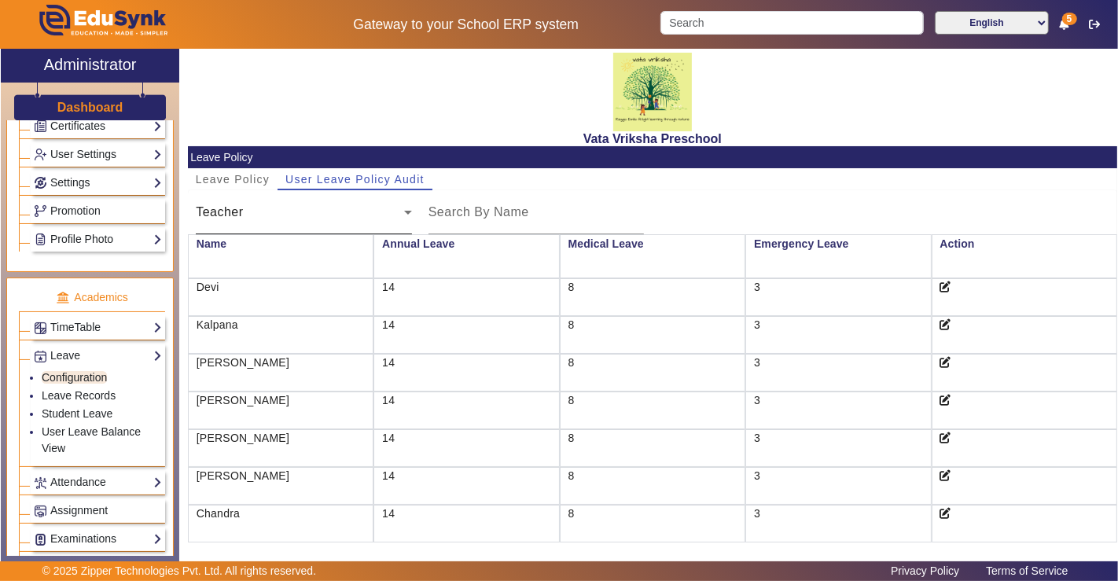
click at [377, 214] on div "Teacher" at bounding box center [300, 212] width 208 height 19
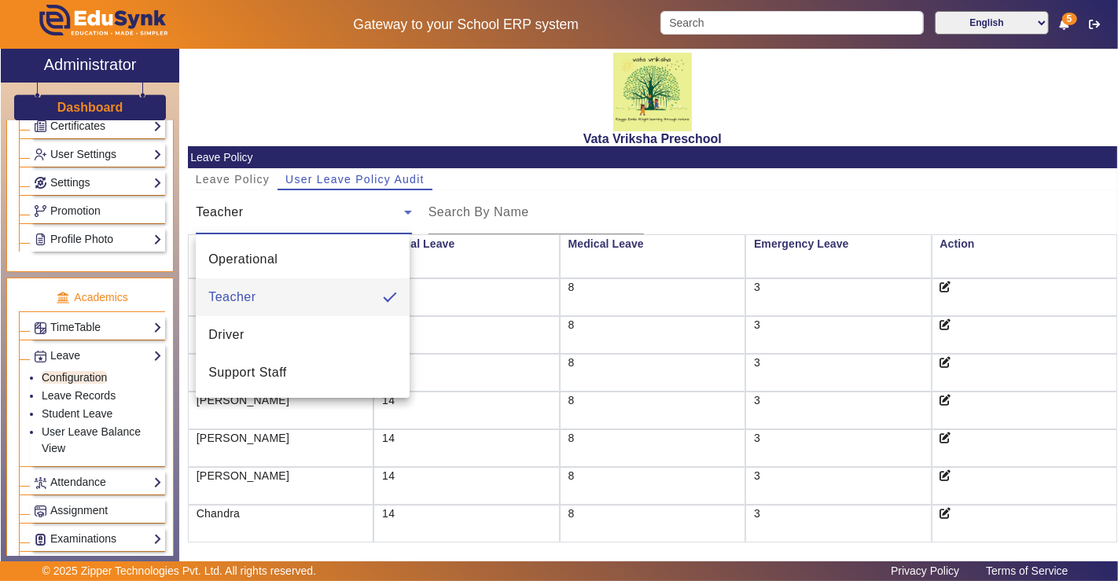
click at [377, 214] on div at bounding box center [559, 290] width 1118 height 581
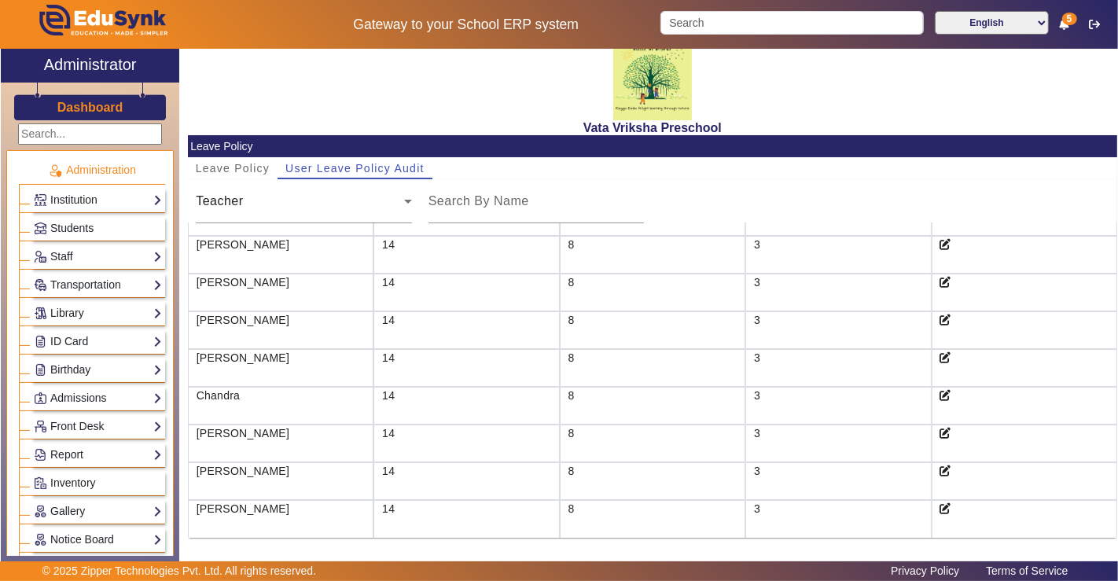
scroll to position [21, 0]
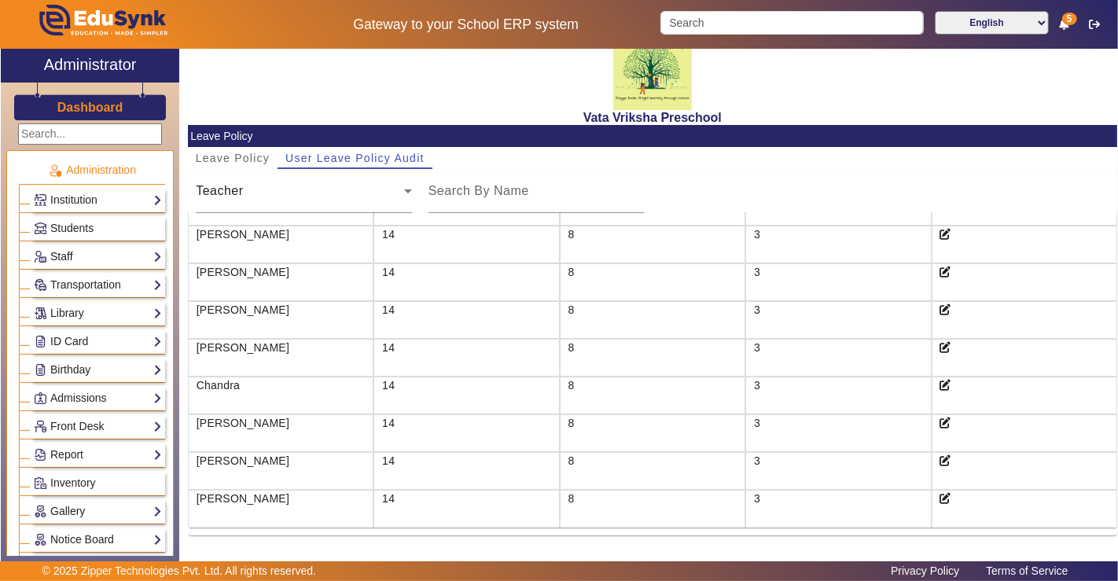
click at [61, 251] on link "Staff" at bounding box center [98, 257] width 128 height 18
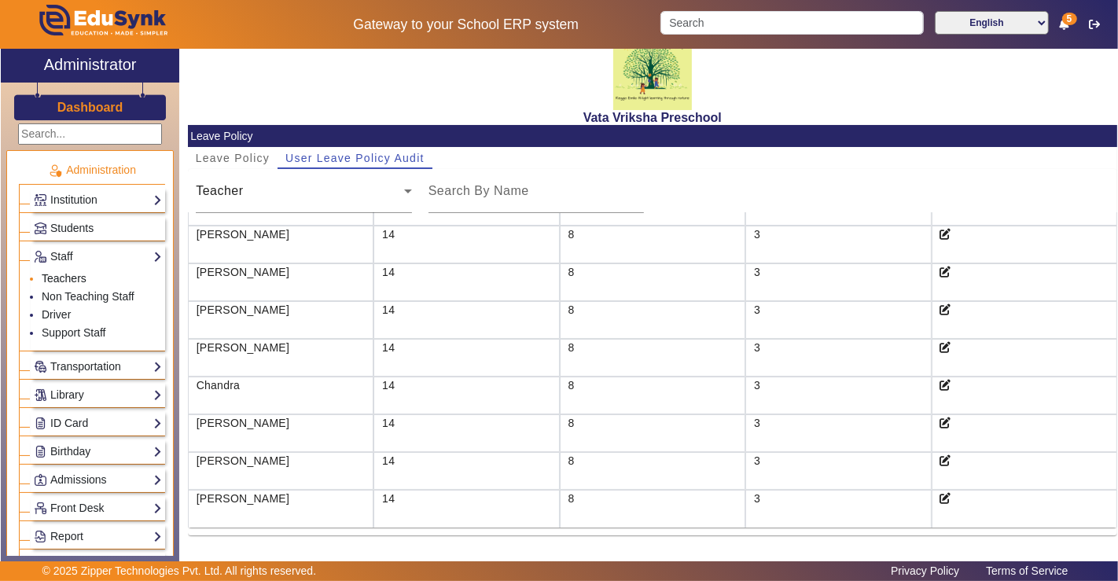
click at [71, 278] on link "Teachers" at bounding box center [64, 278] width 45 height 13
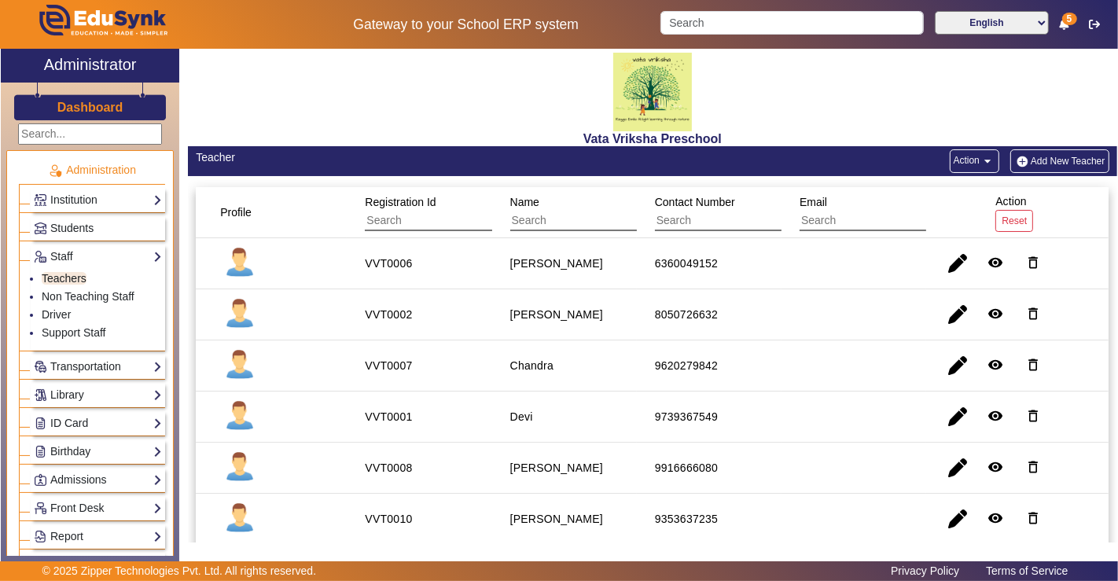
scroll to position [175, 0]
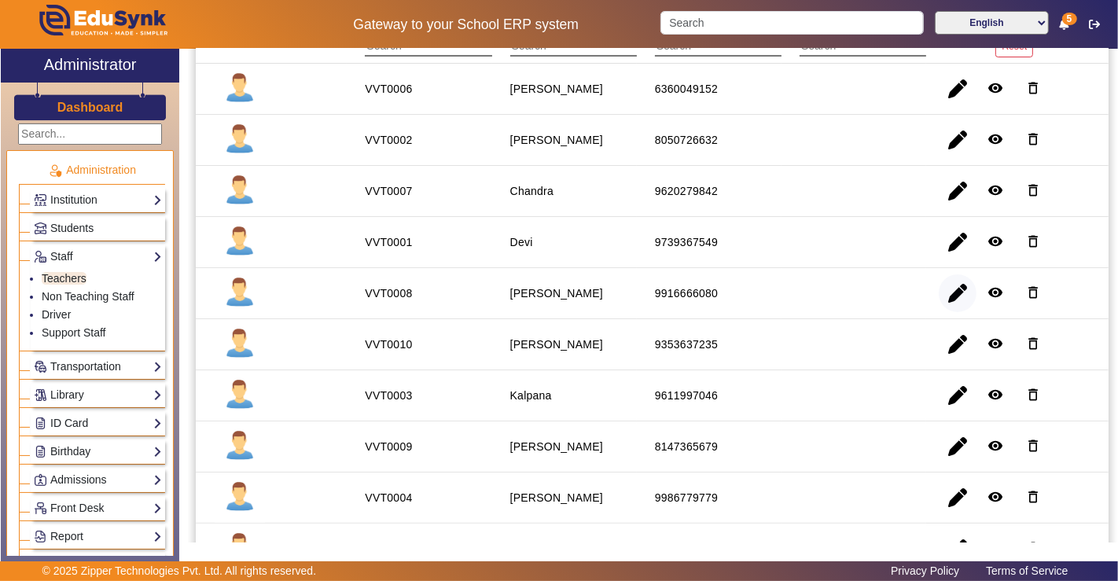
click at [956, 291] on span "button" at bounding box center [958, 293] width 38 height 38
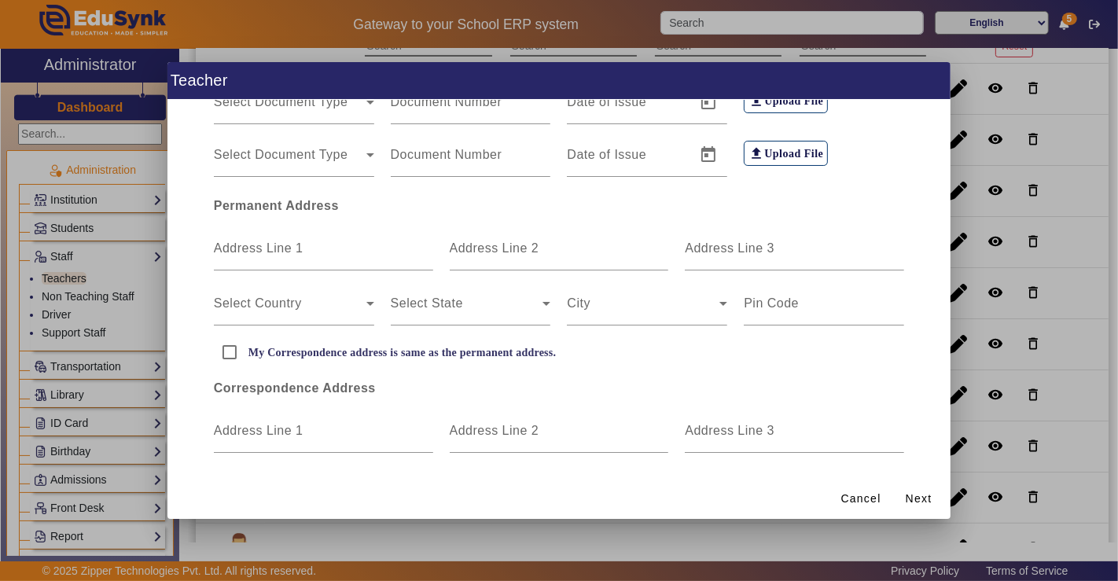
scroll to position [471, 0]
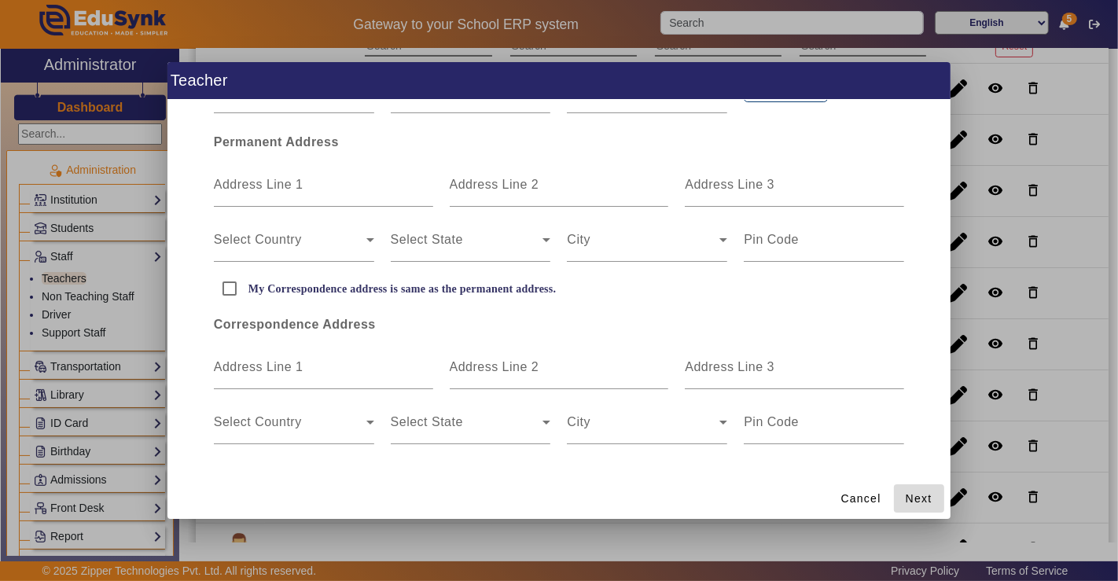
click at [922, 500] on span "Next" at bounding box center [919, 499] width 27 height 17
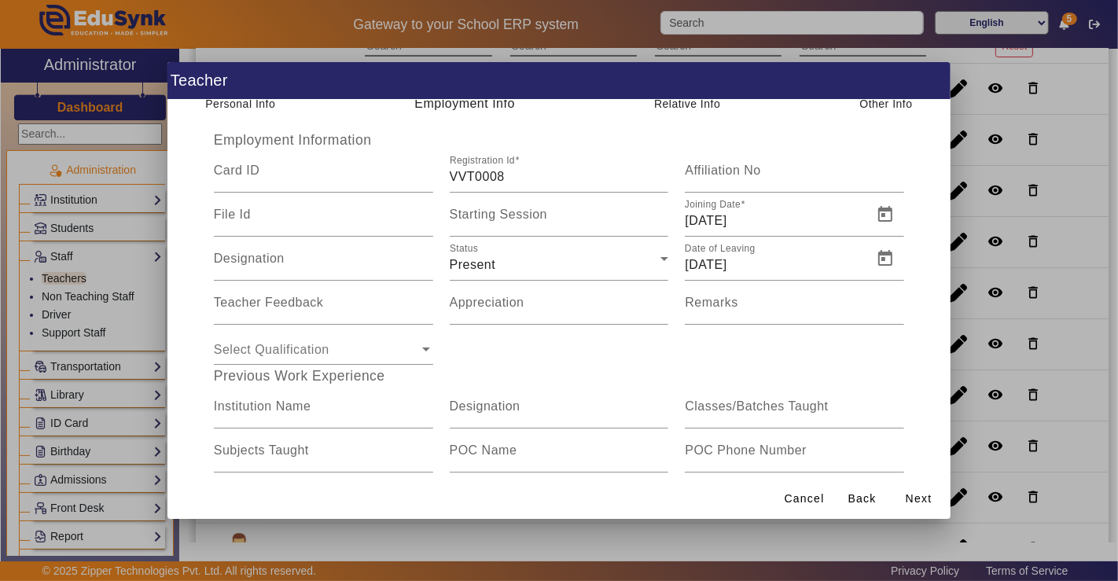
scroll to position [0, 0]
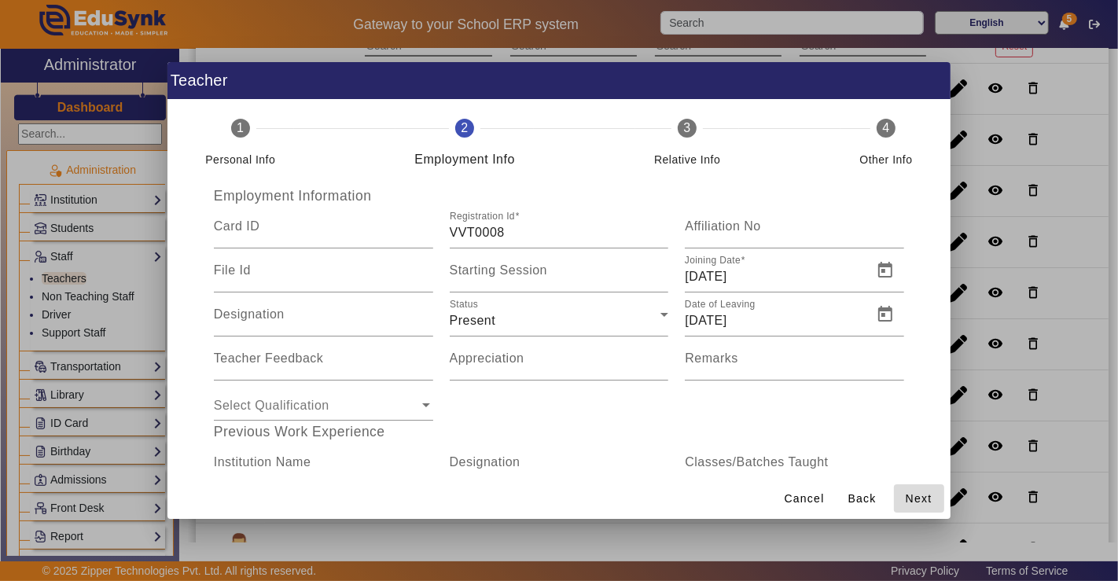
click at [925, 495] on span "Next" at bounding box center [919, 499] width 27 height 17
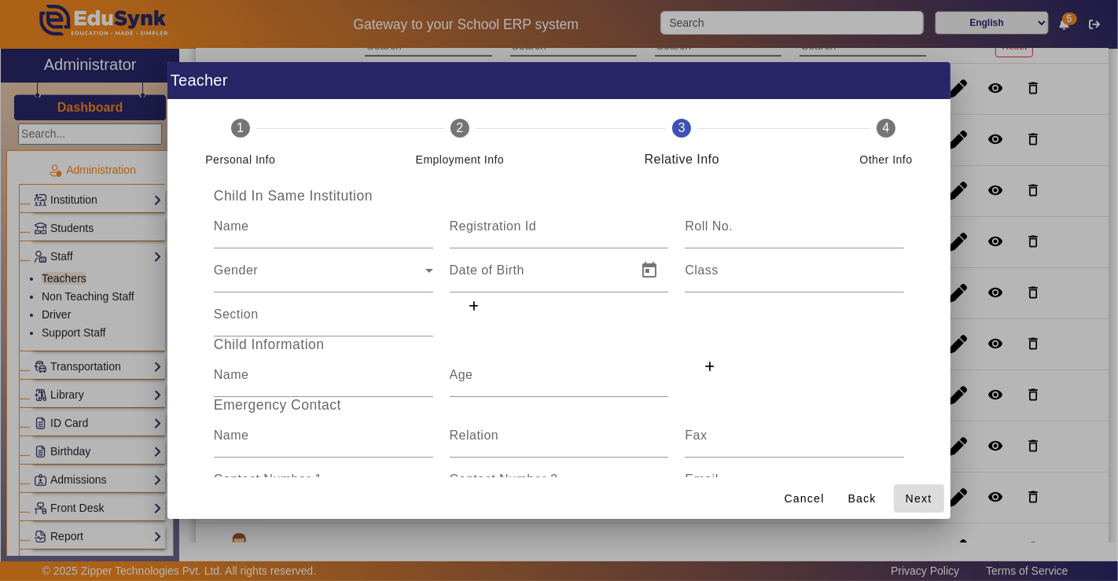
click at [925, 495] on span "Next" at bounding box center [919, 499] width 27 height 17
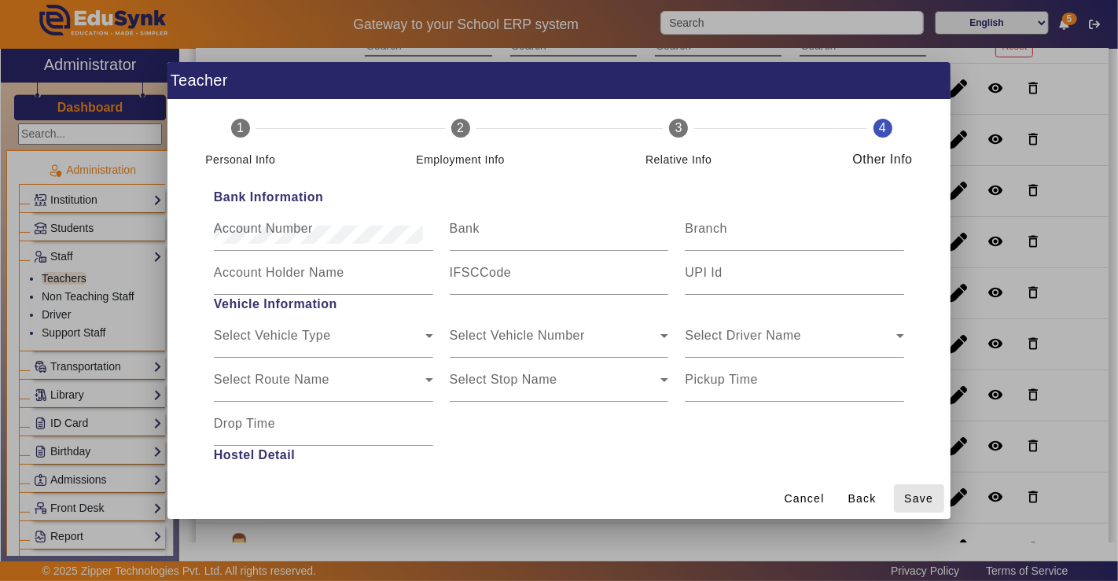
click at [925, 495] on span "Save" at bounding box center [918, 499] width 29 height 17
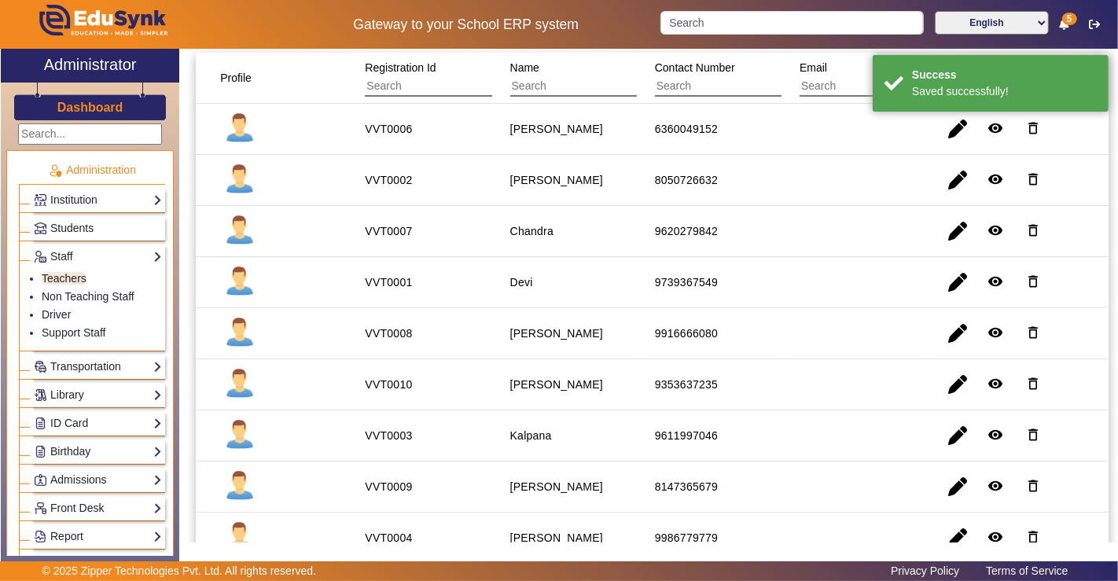
scroll to position [175, 0]
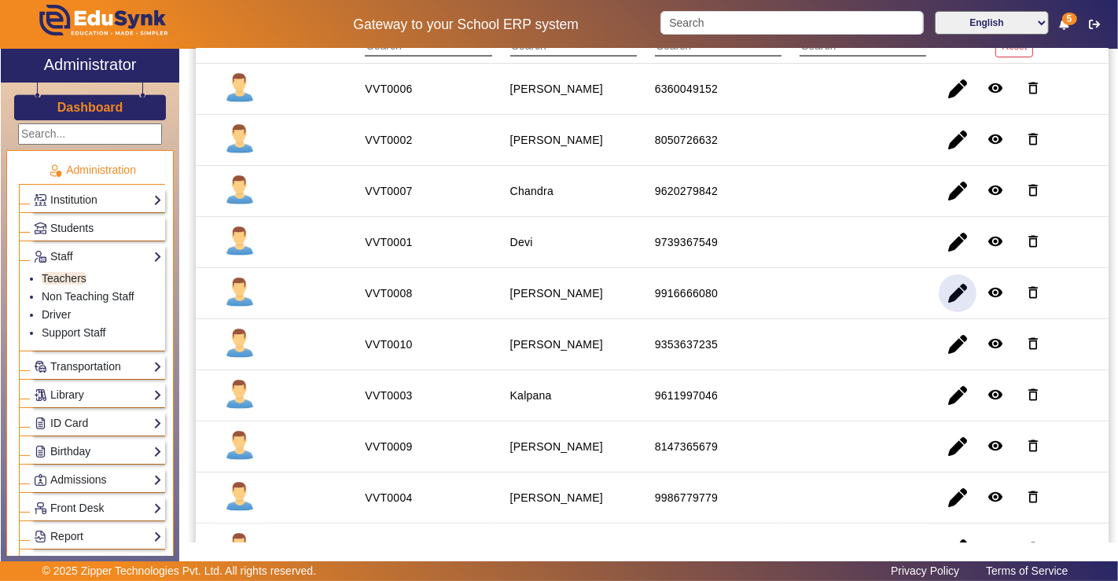
click at [963, 289] on span "button" at bounding box center [958, 293] width 38 height 38
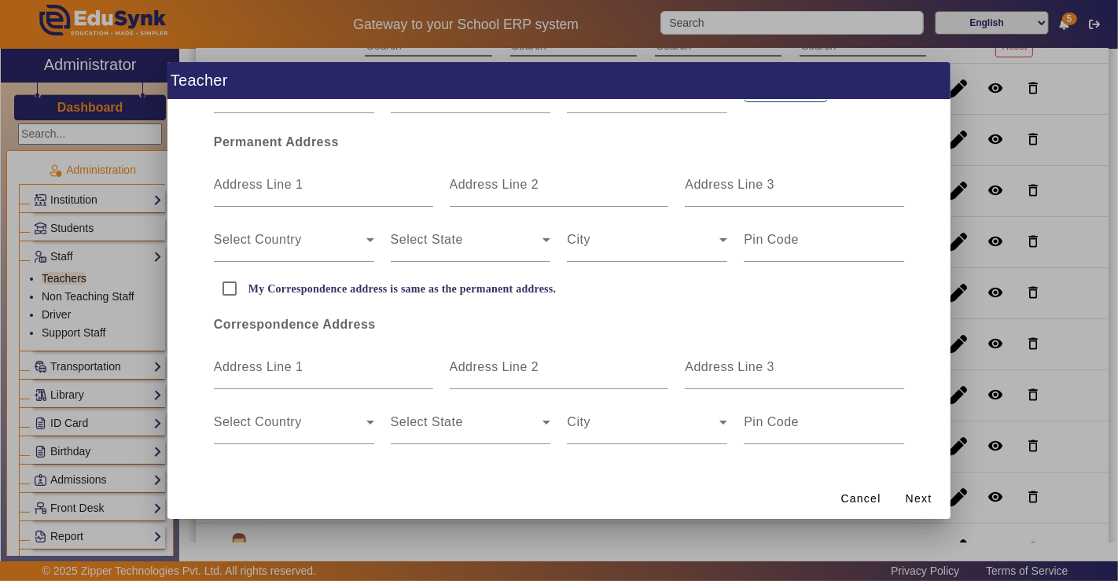
scroll to position [0, 0]
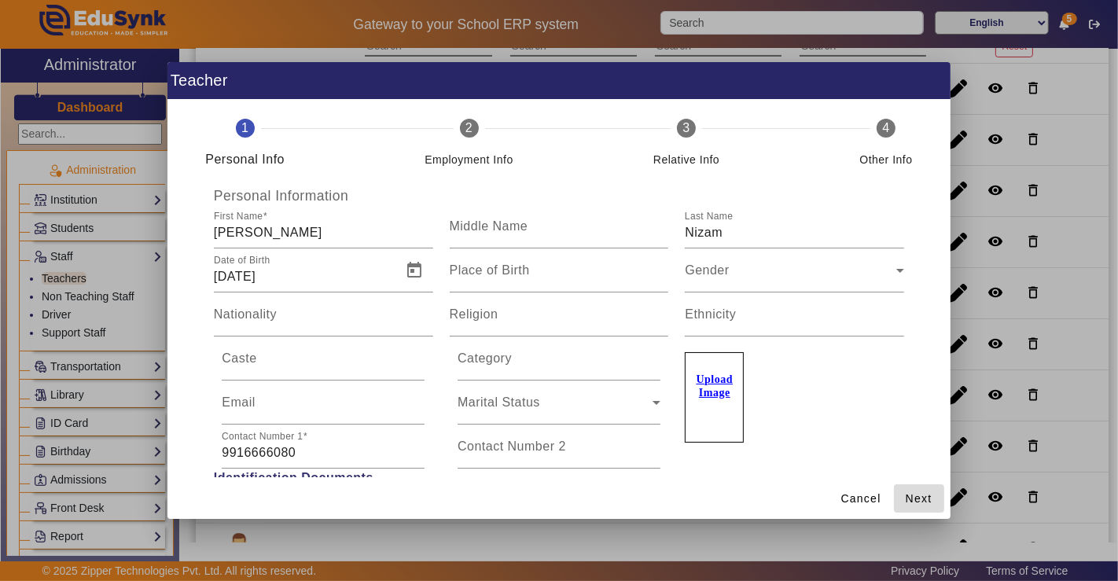
click at [914, 502] on span "Next" at bounding box center [919, 499] width 27 height 17
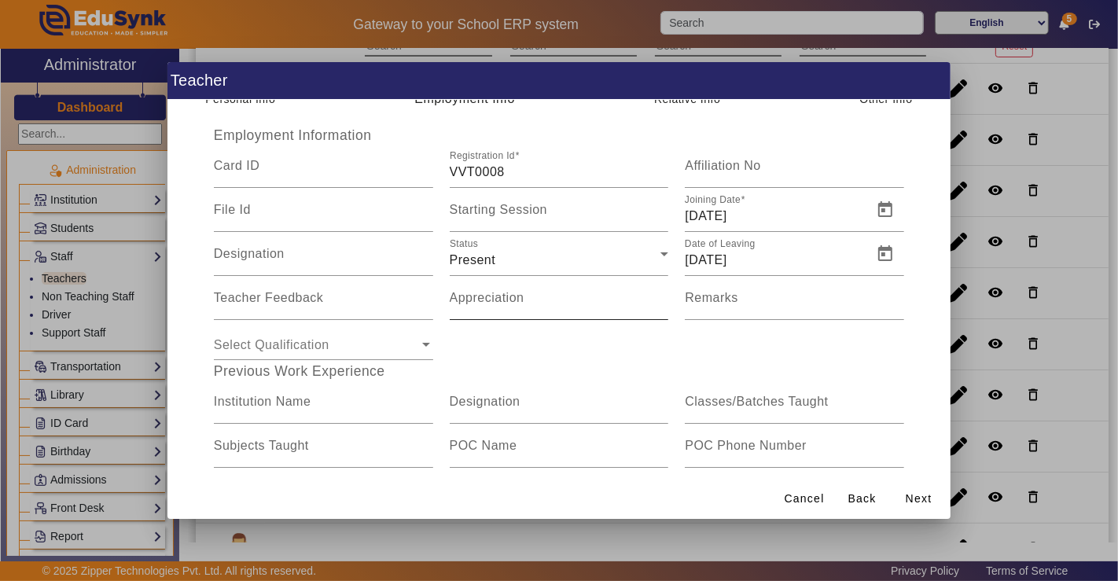
scroll to position [87, 0]
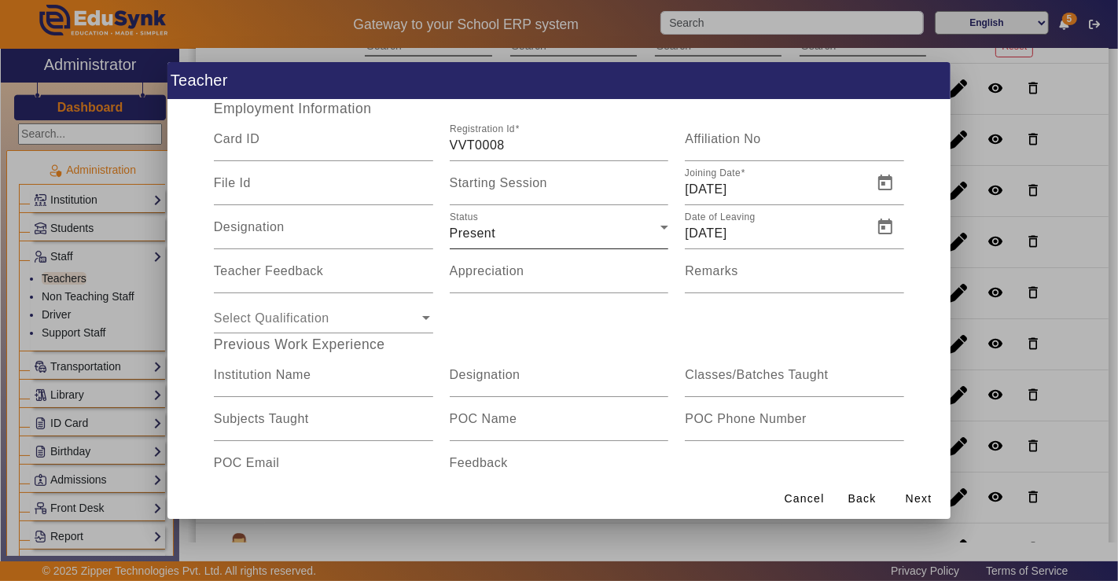
click at [564, 234] on div "Present" at bounding box center [556, 233] width 212 height 19
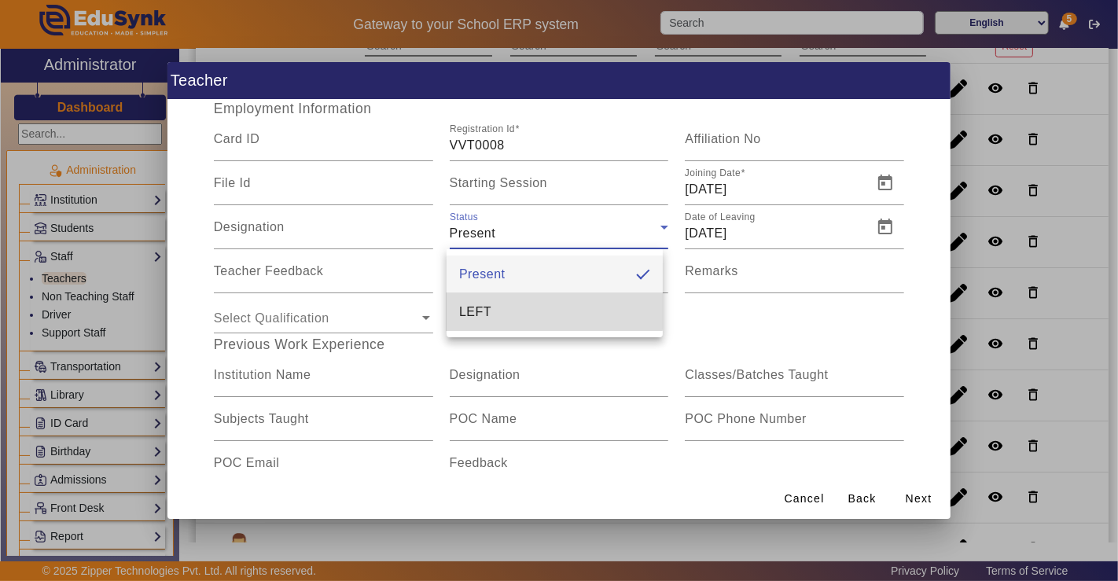
click at [550, 311] on mat-option "LEFT" at bounding box center [555, 312] width 216 height 38
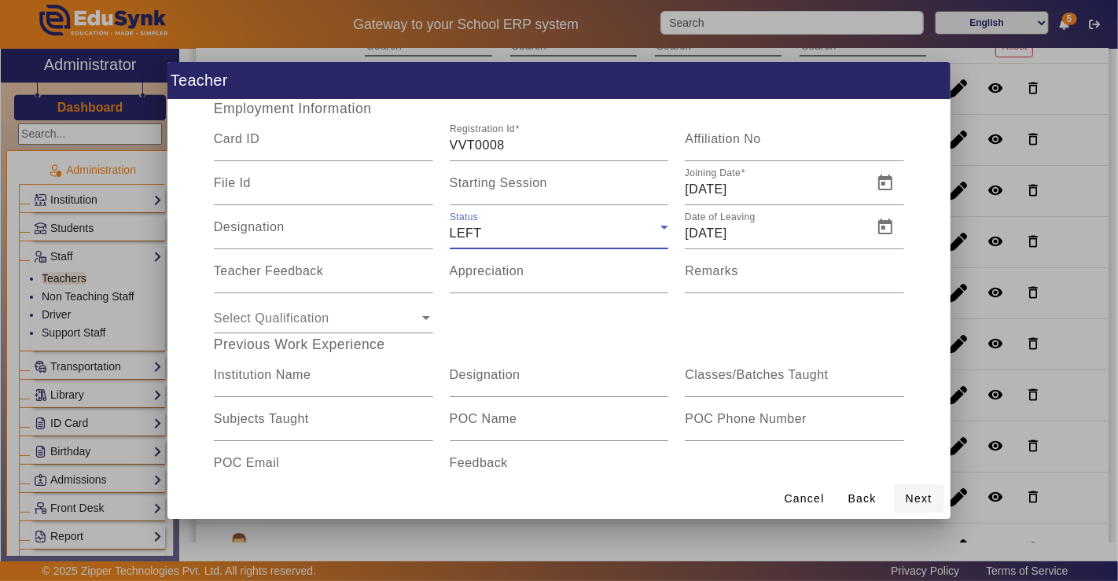
click at [910, 497] on span "Next" at bounding box center [919, 499] width 27 height 17
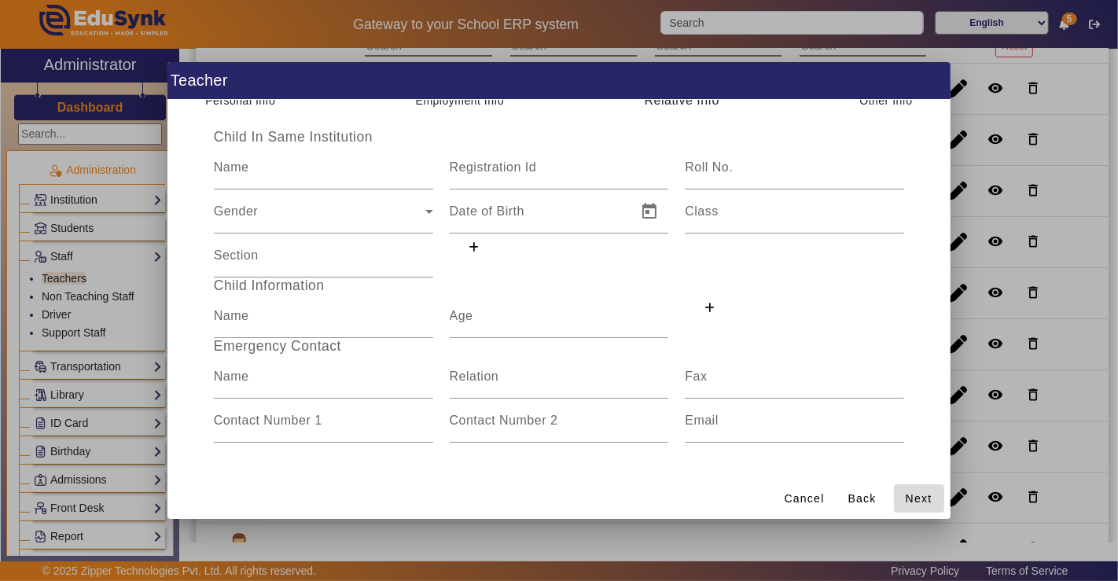
scroll to position [58, 0]
click at [910, 504] on span "Next" at bounding box center [919, 499] width 27 height 17
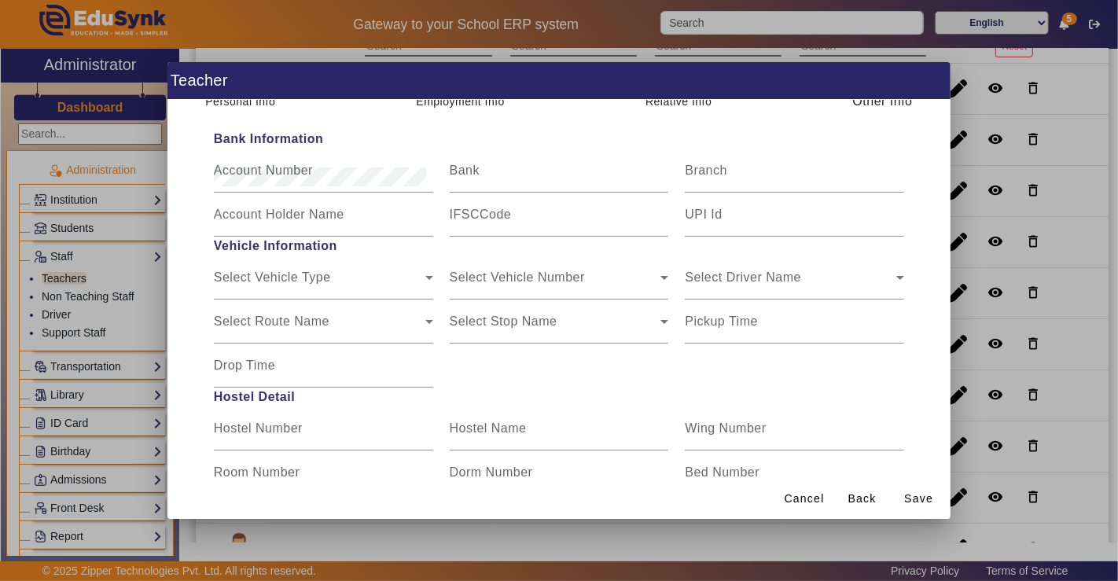
scroll to position [87, 0]
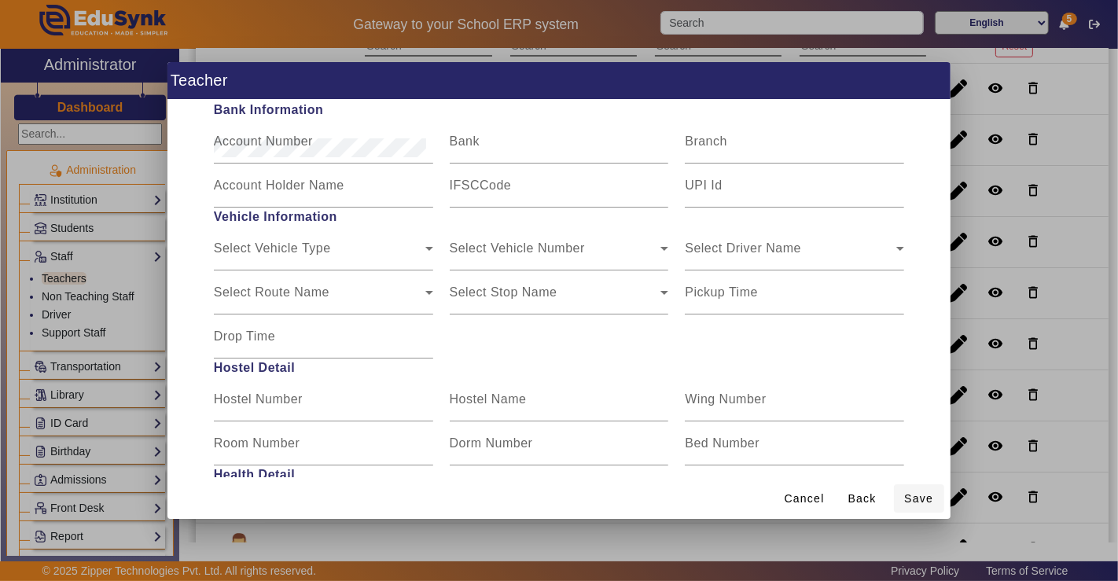
click at [923, 502] on span "Save" at bounding box center [918, 499] width 29 height 17
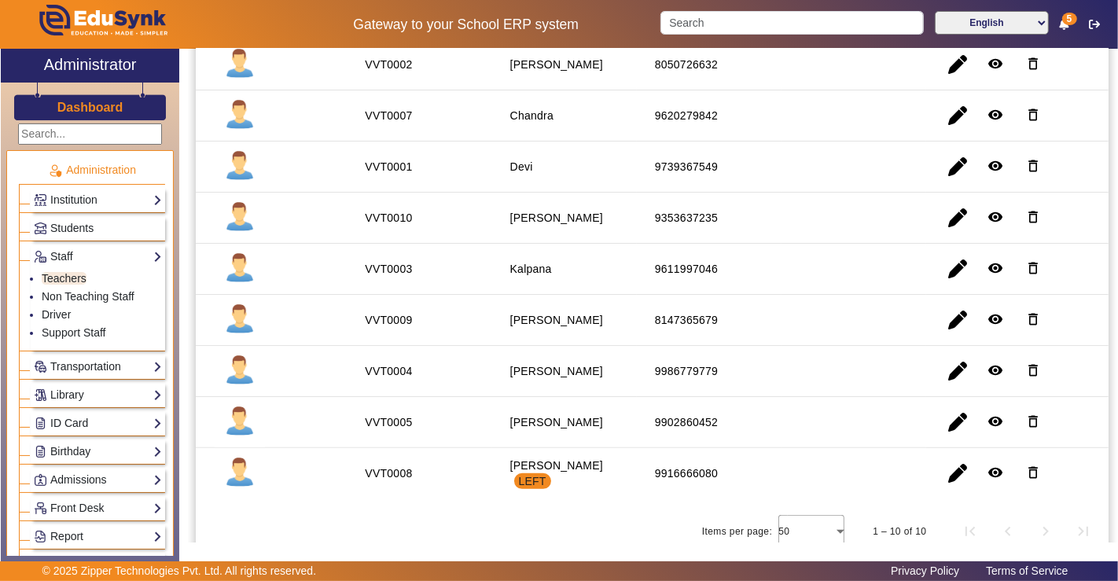
scroll to position [257, 0]
